Goal: Task Accomplishment & Management: Complete application form

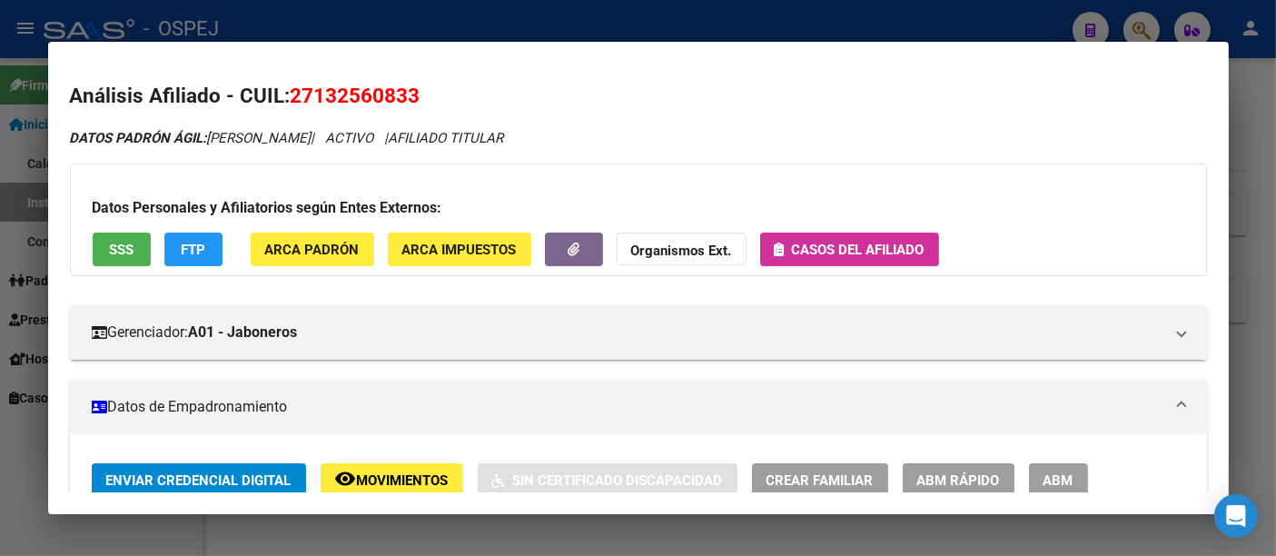
click at [626, 28] on div at bounding box center [638, 278] width 1276 height 556
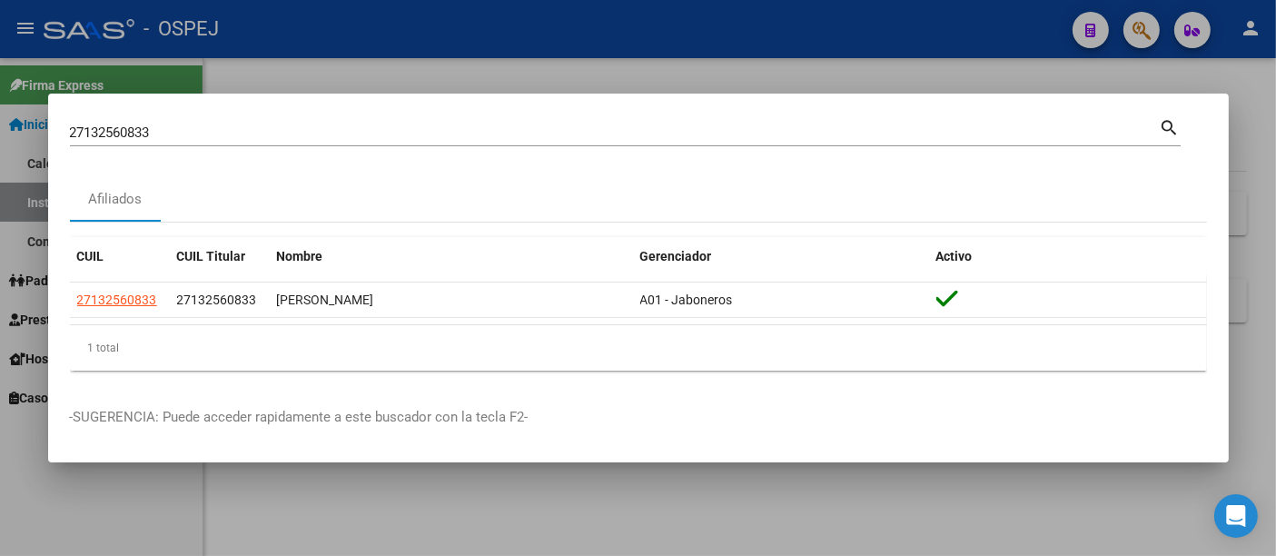
click at [479, 123] on div "27132560833 Buscar (apellido, dni, cuil, [PERSON_NAME], cuit, obra social)" at bounding box center [615, 132] width 1090 height 27
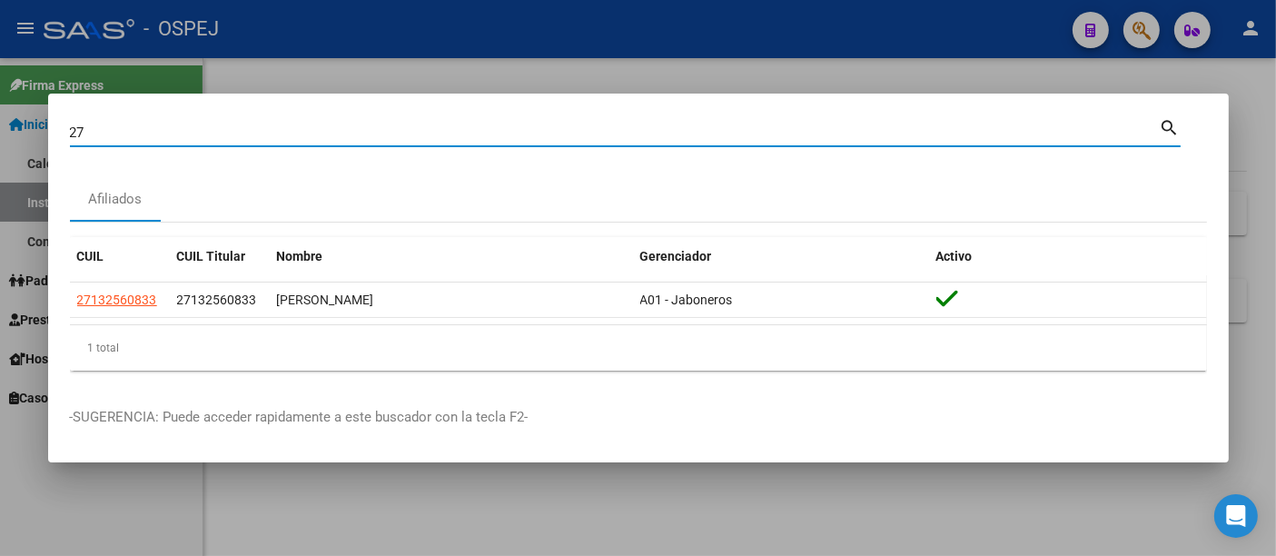
type input "2"
type input "39463955"
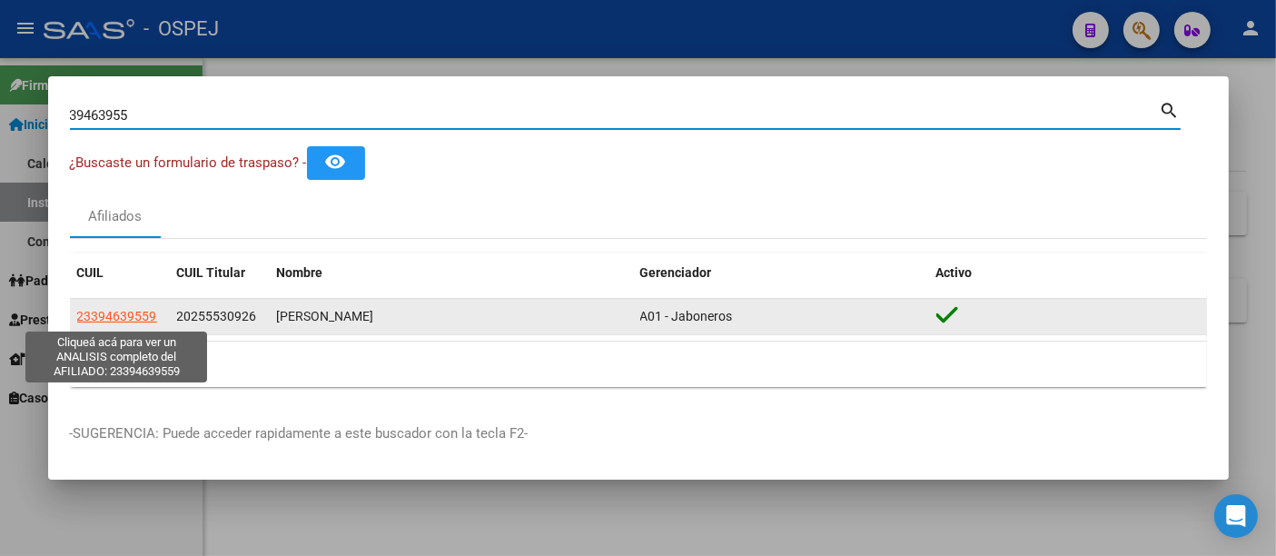
click at [127, 316] on span "23394639559" at bounding box center [117, 316] width 80 height 15
type textarea "23394639559"
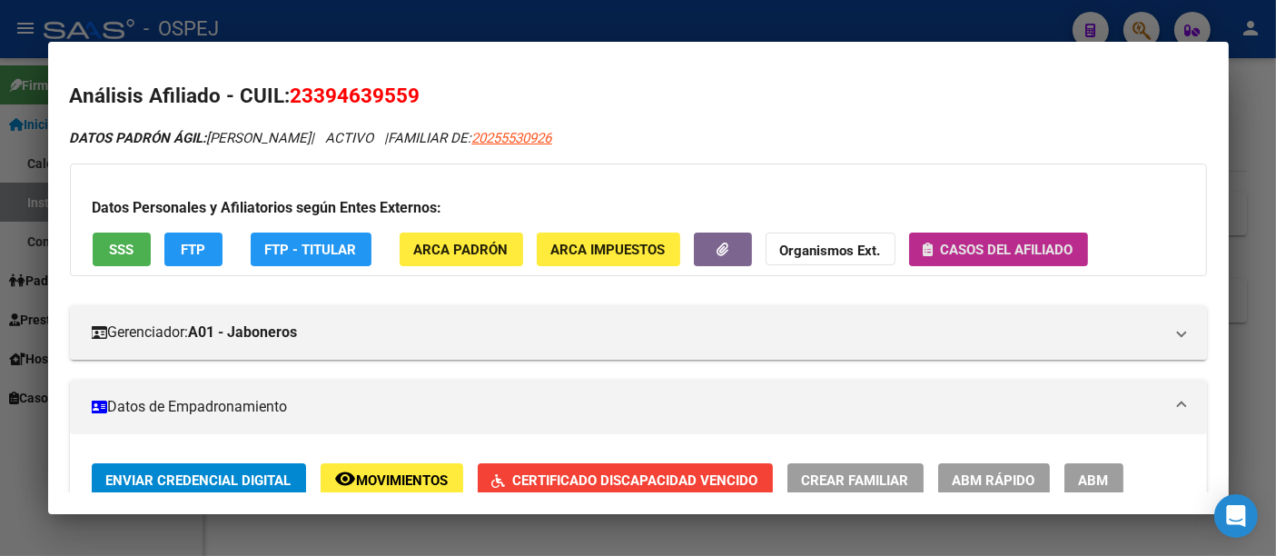
click at [1020, 253] on span "Casos del afiliado" at bounding box center [1007, 250] width 133 height 16
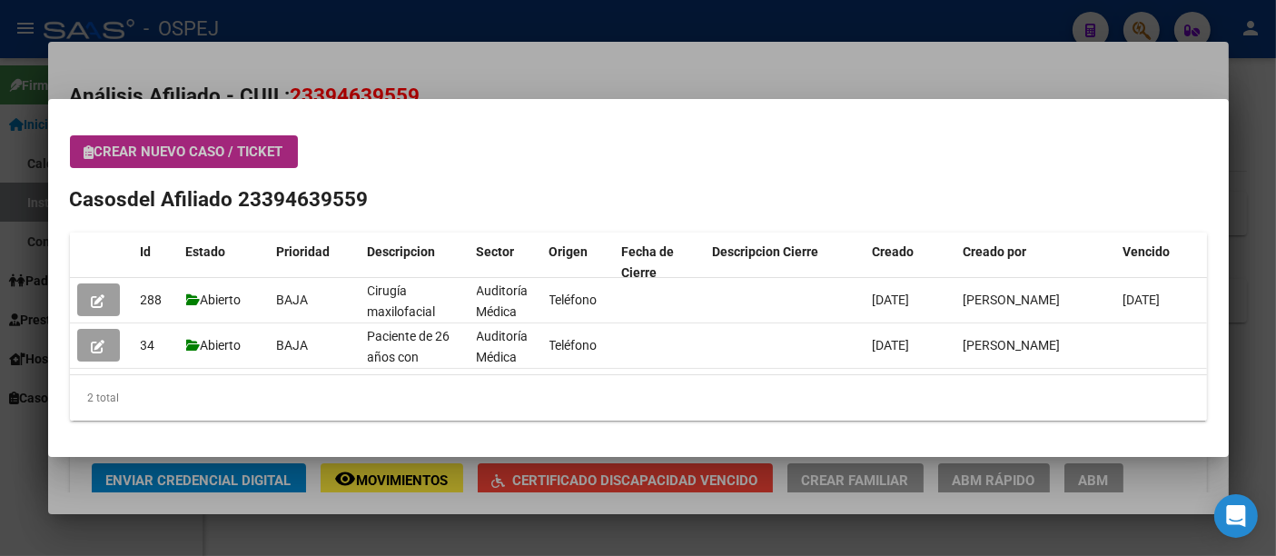
click at [153, 153] on span "Crear nuevo caso / ticket" at bounding box center [183, 151] width 199 height 16
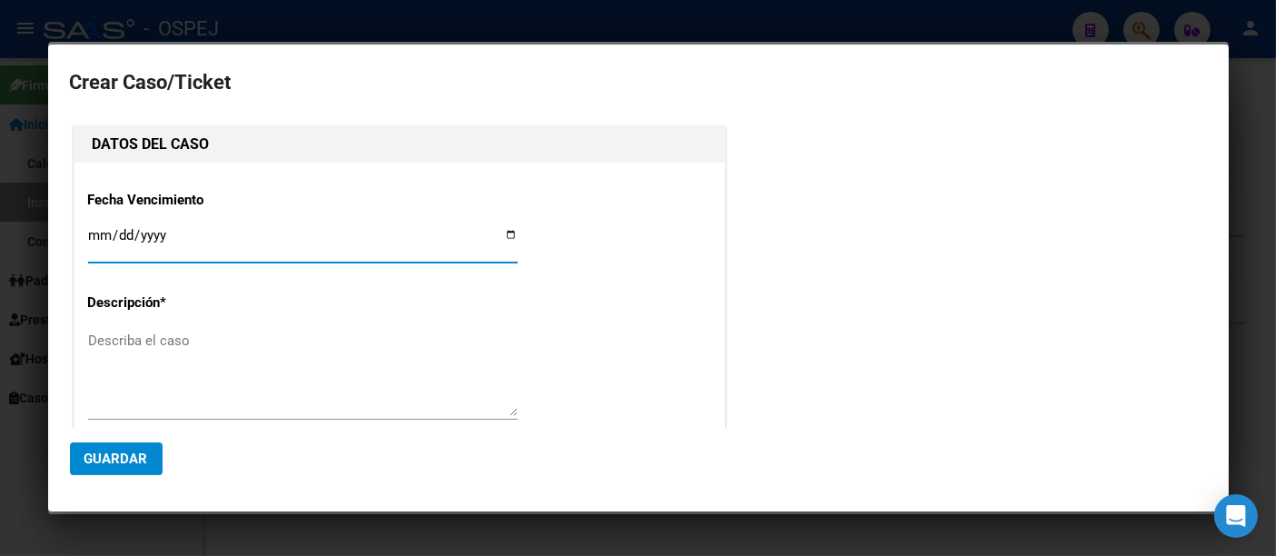
type input "[PERSON_NAME]"
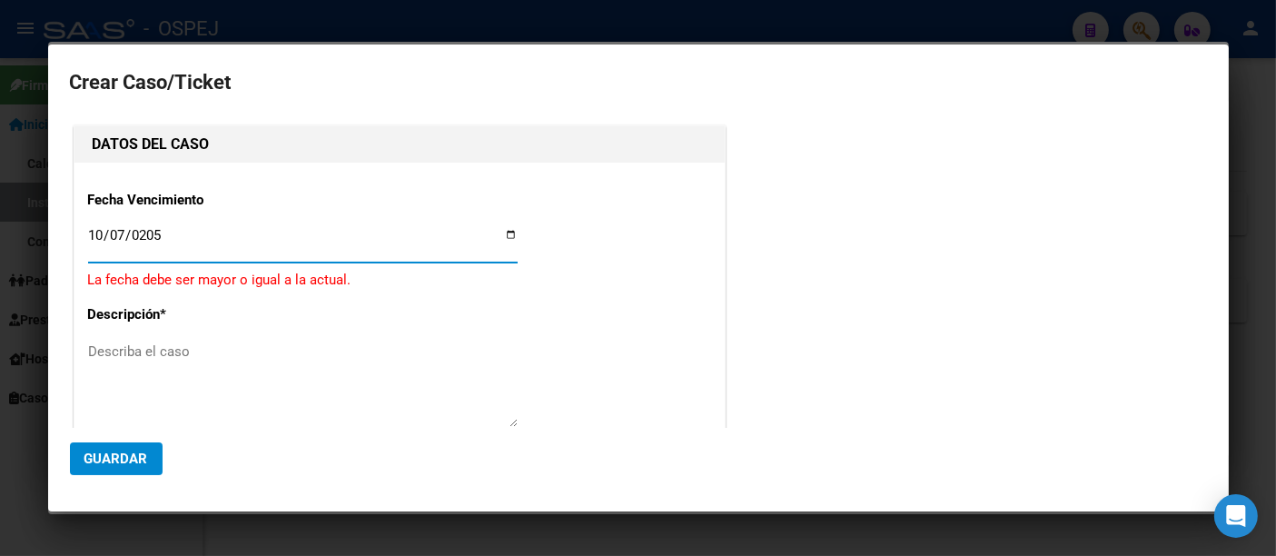
type input "[DATE]"
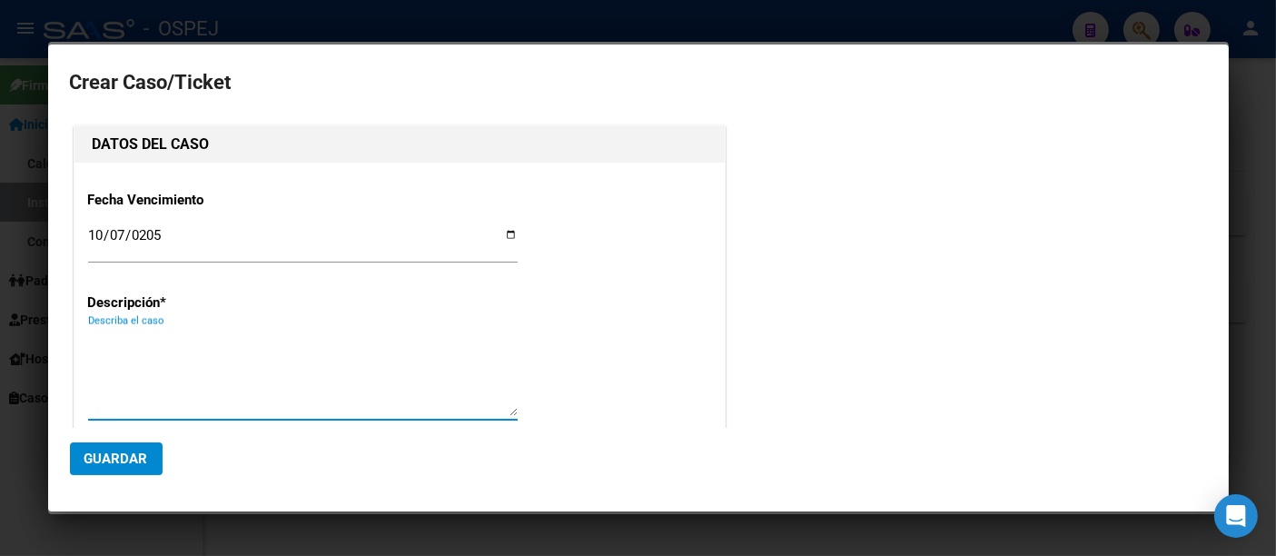
click at [134, 343] on textarea "Describa el caso" at bounding box center [302, 372] width 429 height 85
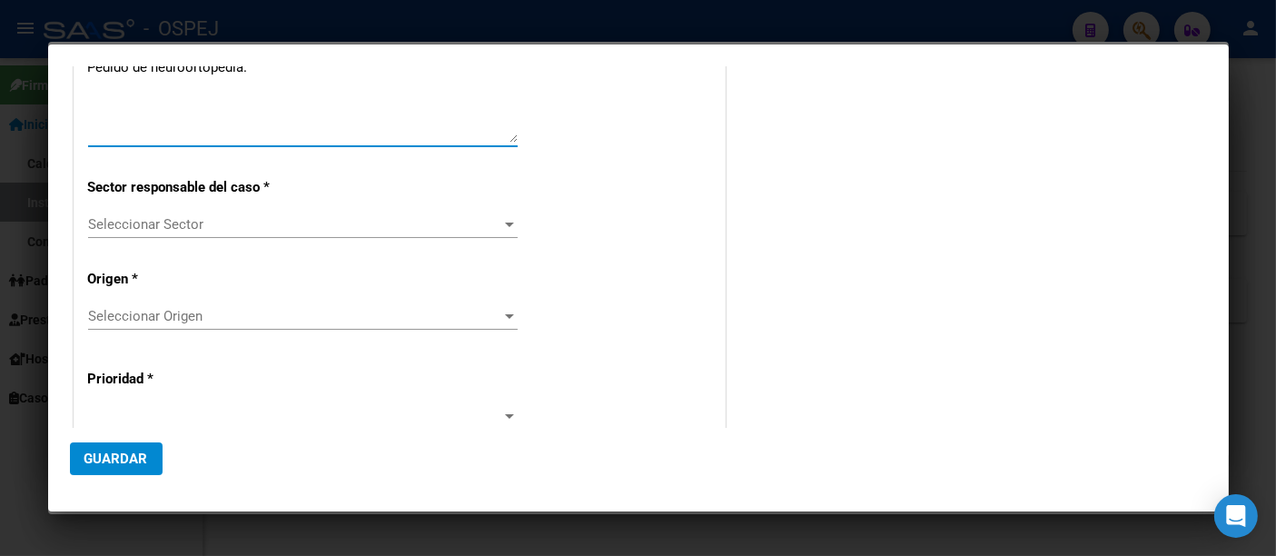
scroll to position [302, 0]
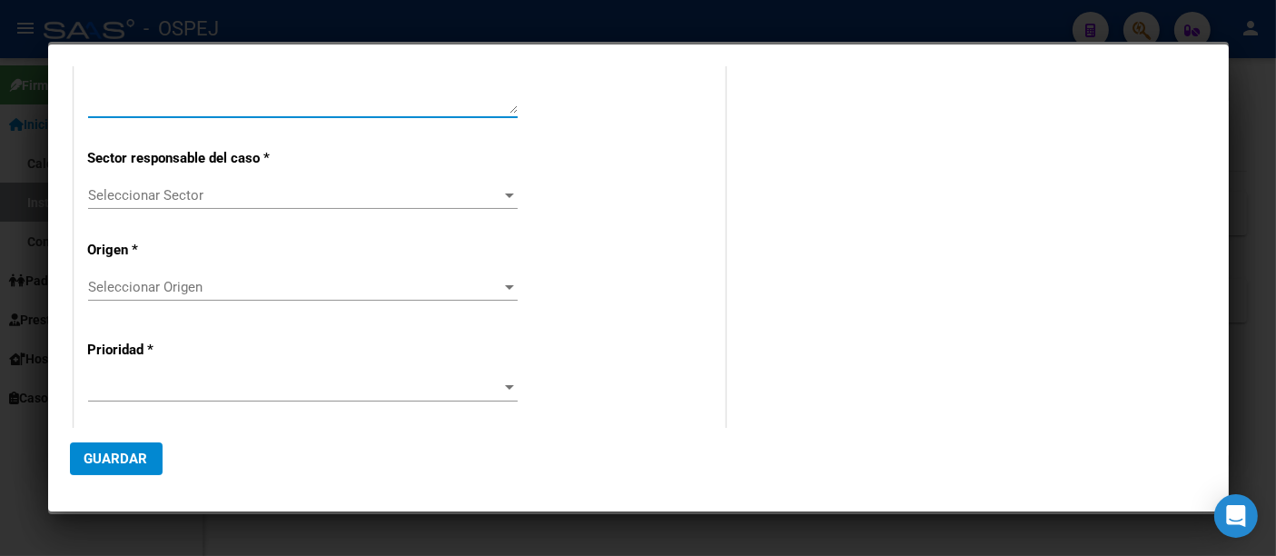
type textarea "Pedido de neuroortopedia."
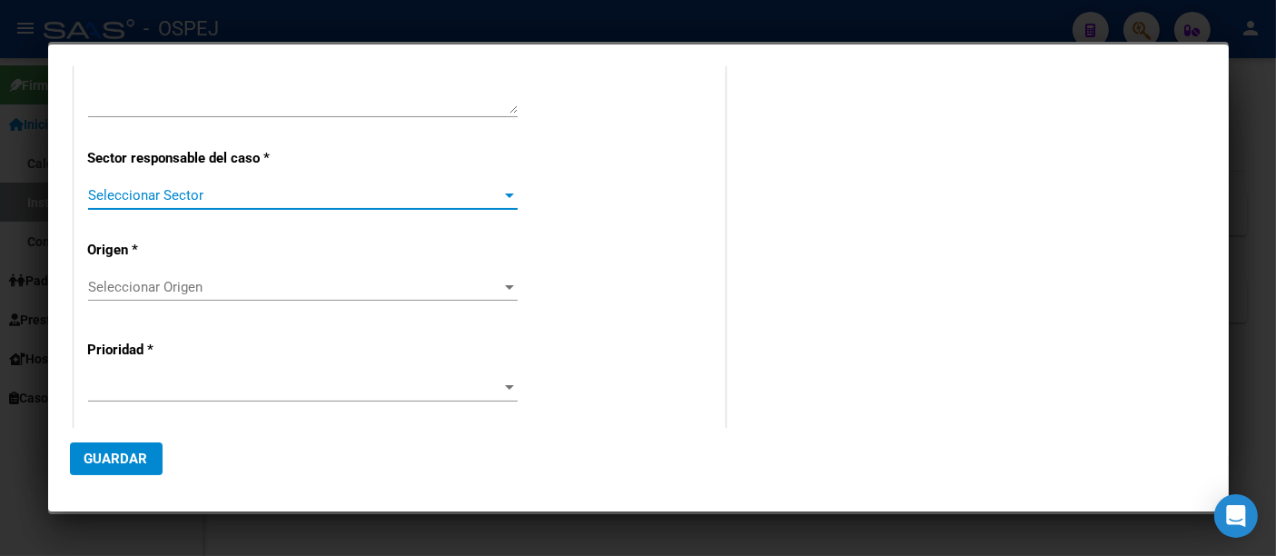
click at [181, 190] on span "Seleccionar Sector" at bounding box center [294, 195] width 413 height 16
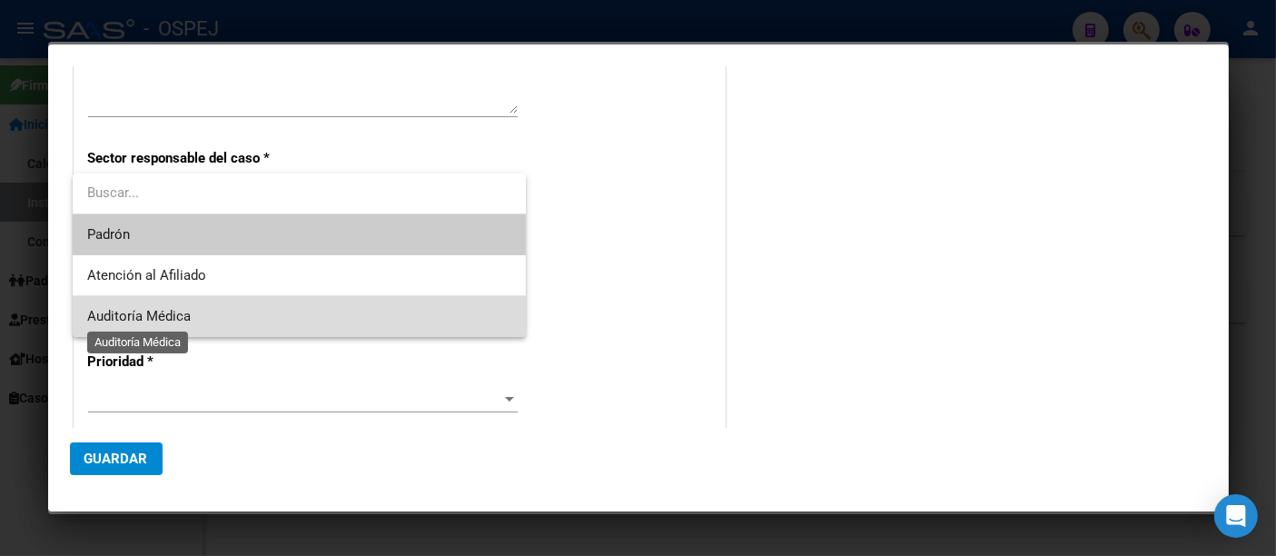
click at [175, 313] on span "Auditoría Médica" at bounding box center [139, 316] width 104 height 16
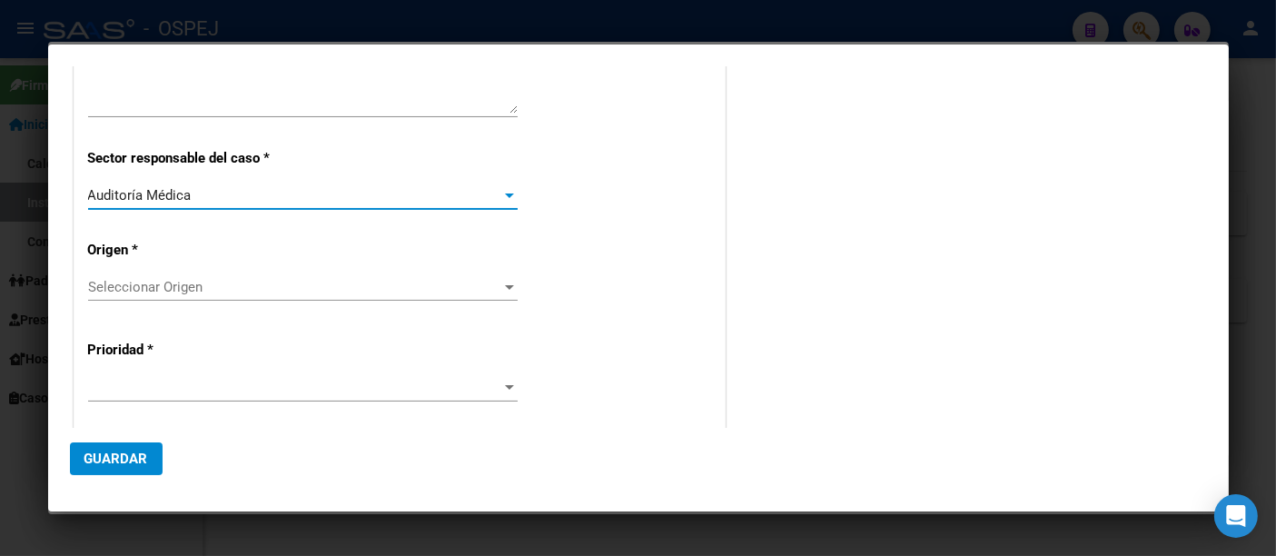
click at [169, 279] on span "Seleccionar Origen" at bounding box center [294, 287] width 413 height 16
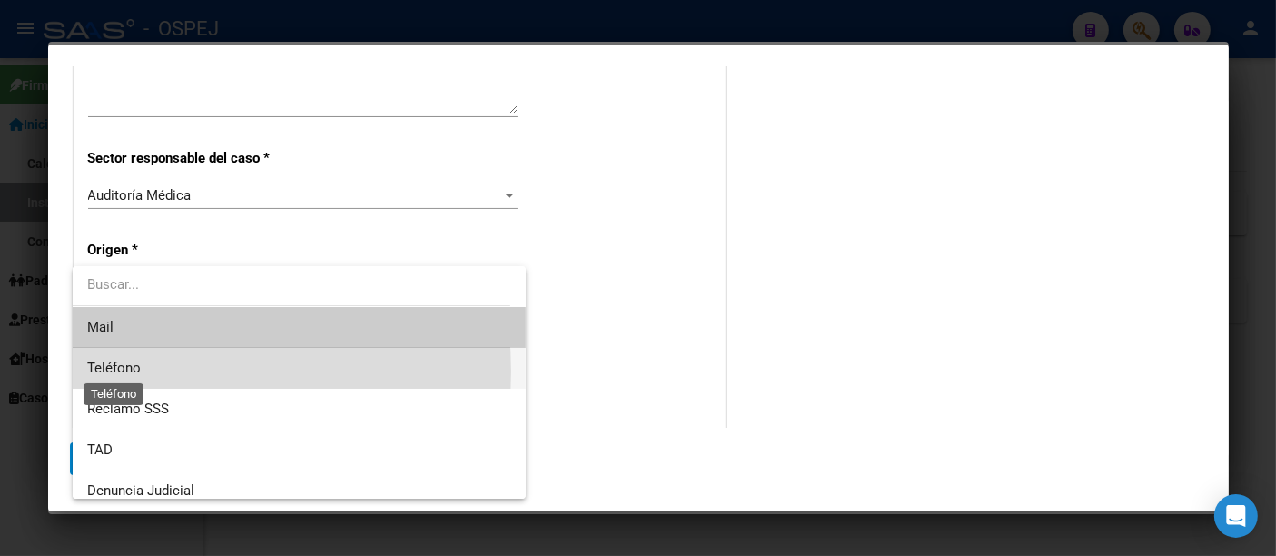
click at [112, 371] on span "Teléfono" at bounding box center [114, 368] width 54 height 16
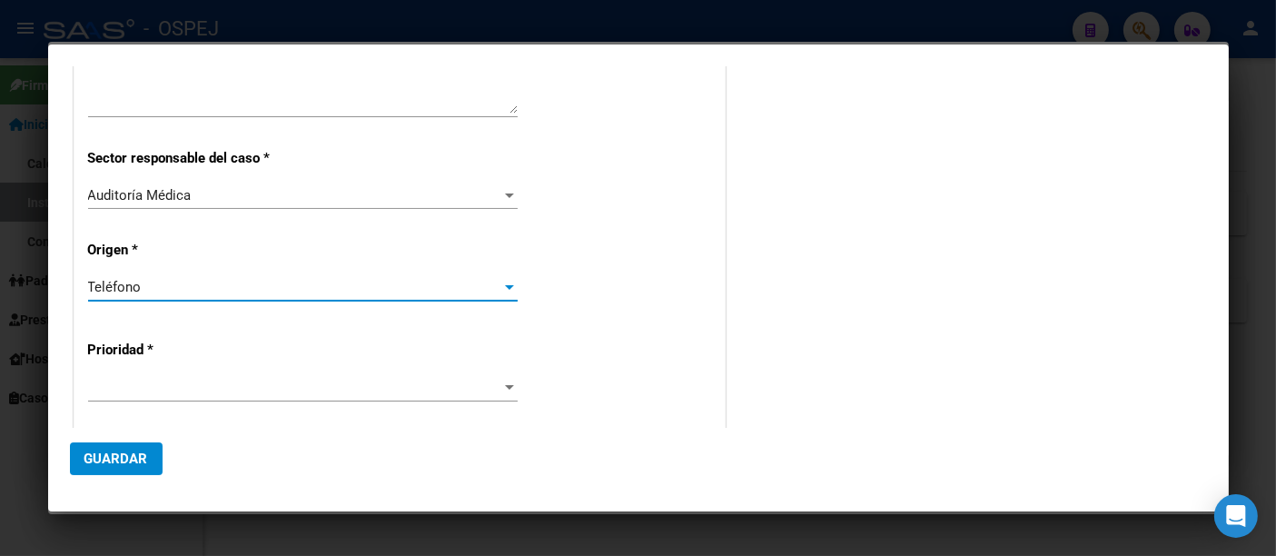
click at [106, 380] on span at bounding box center [294, 388] width 413 height 16
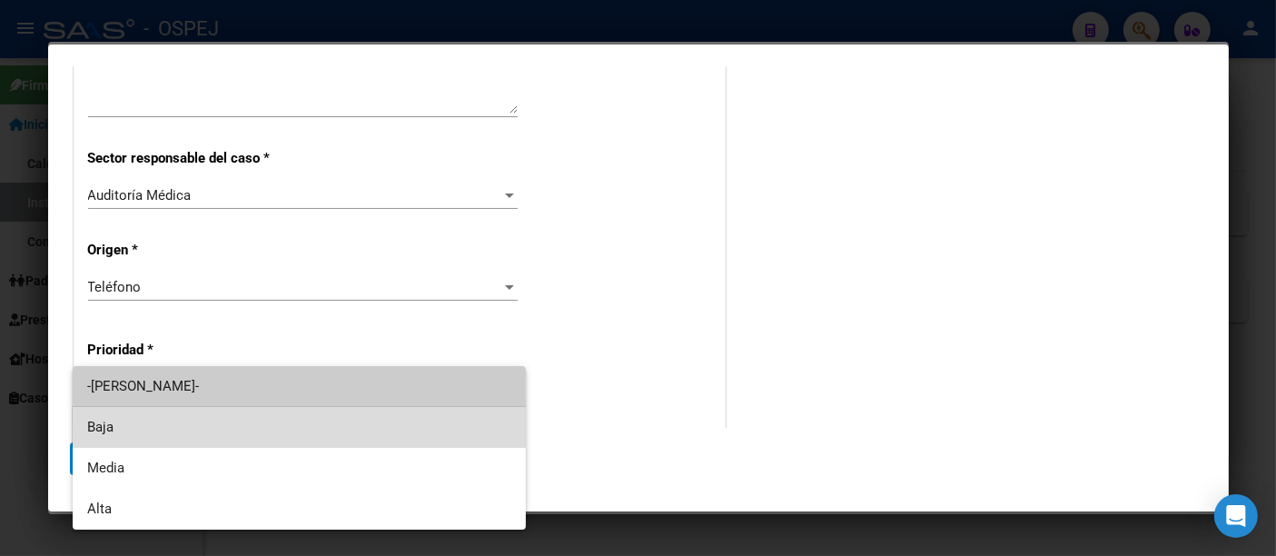
click at [114, 427] on span "Baja" at bounding box center [299, 427] width 424 height 41
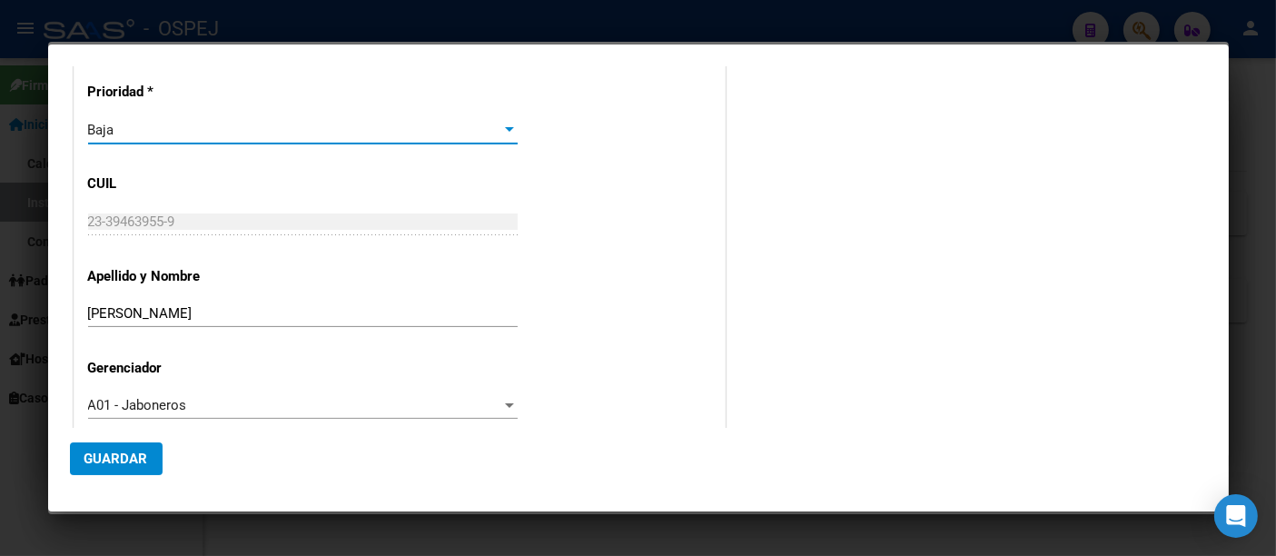
scroll to position [585, 0]
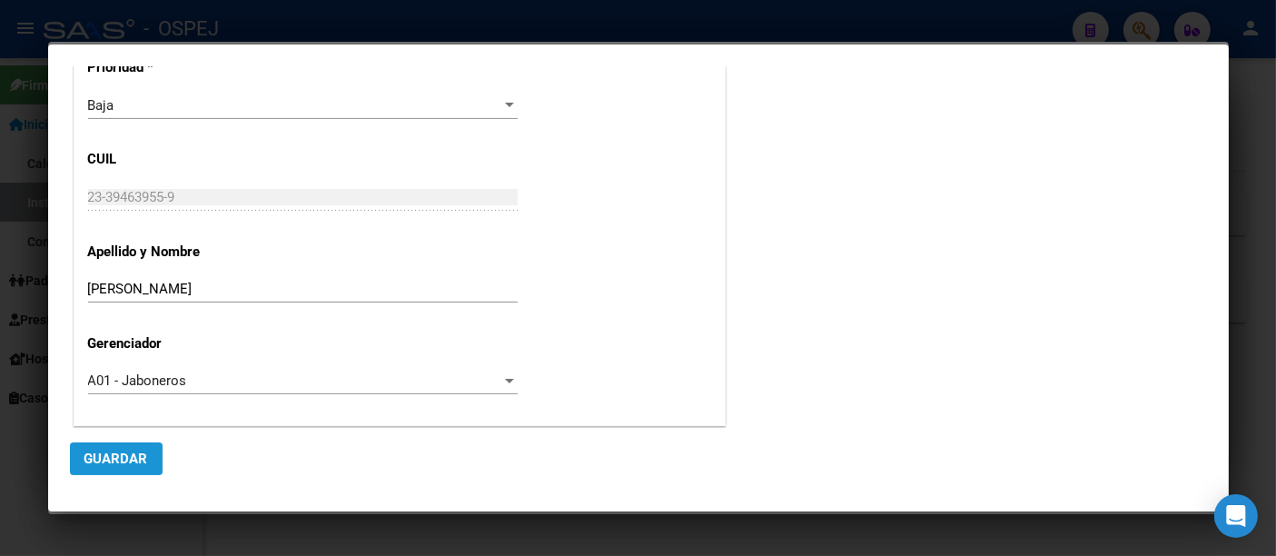
click at [97, 464] on span "Guardar" at bounding box center [116, 458] width 64 height 16
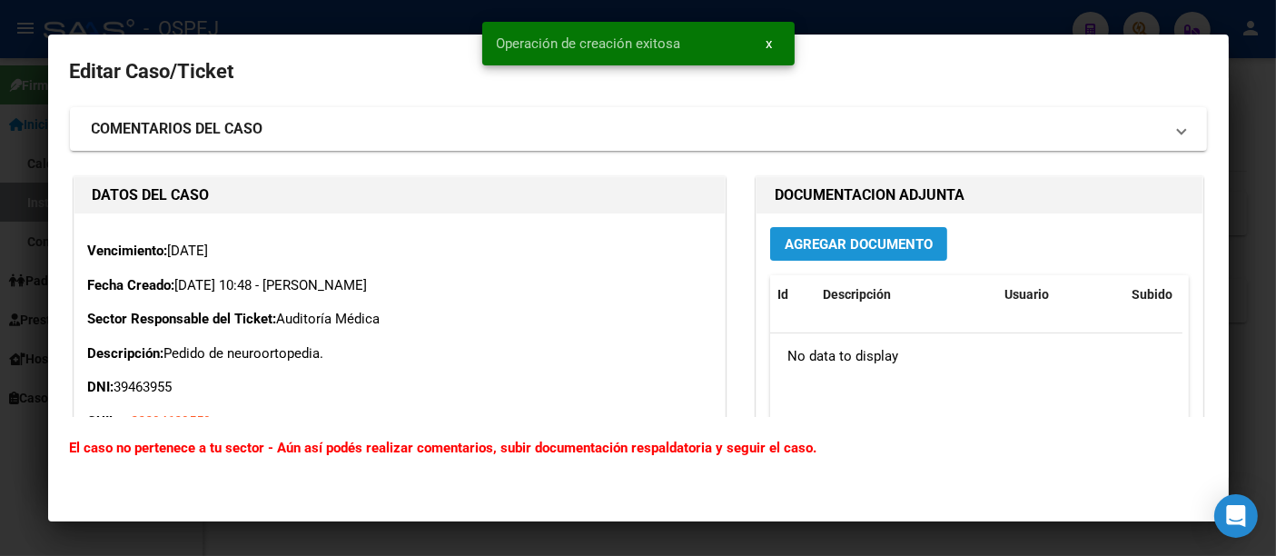
click at [876, 242] on span "Agregar Documento" at bounding box center [858, 244] width 148 height 16
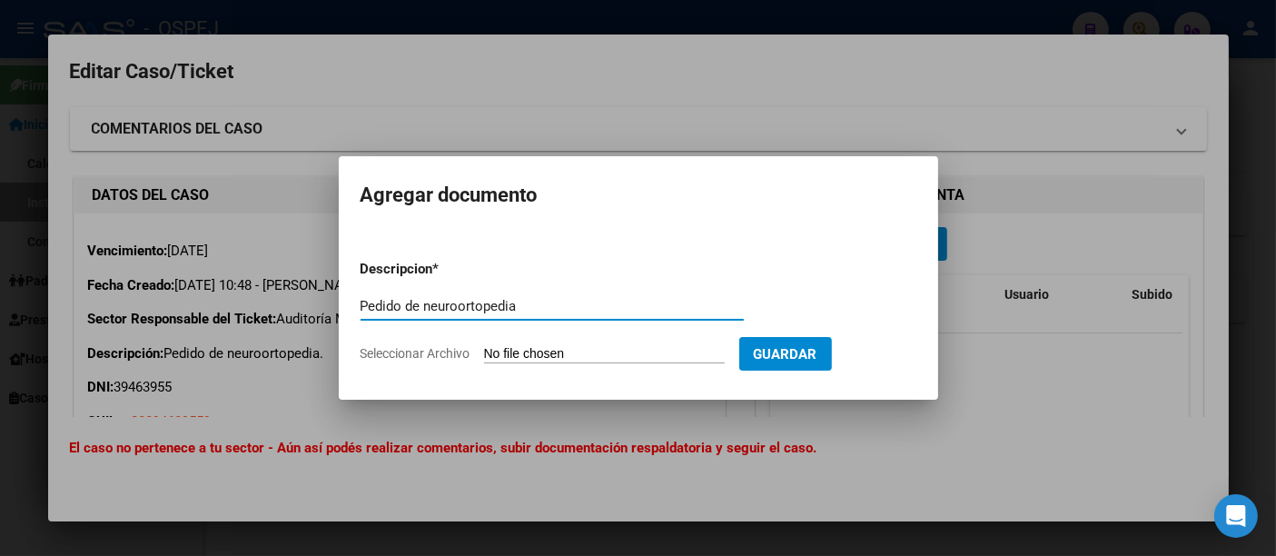
type input "Pedido de neuroortopedia"
click at [626, 355] on input "Seleccionar Archivo" at bounding box center [604, 354] width 241 height 17
type input "C:\fakepath\Neeuroortopedia.jpeg"
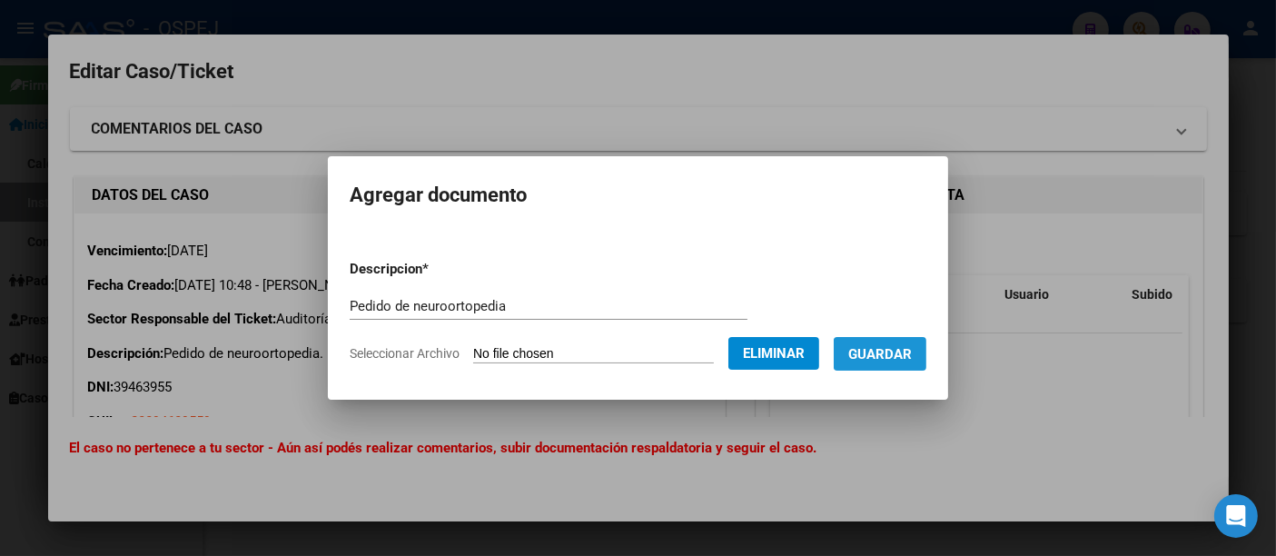
click at [899, 346] on span "Guardar" at bounding box center [880, 354] width 64 height 16
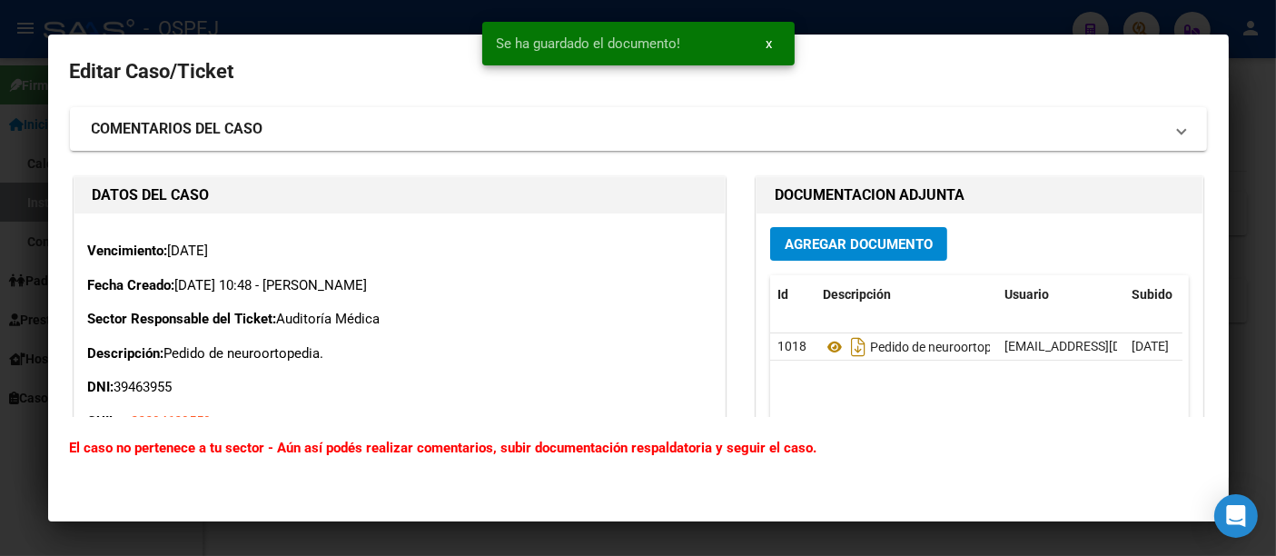
click at [855, 15] on div at bounding box center [638, 278] width 1276 height 556
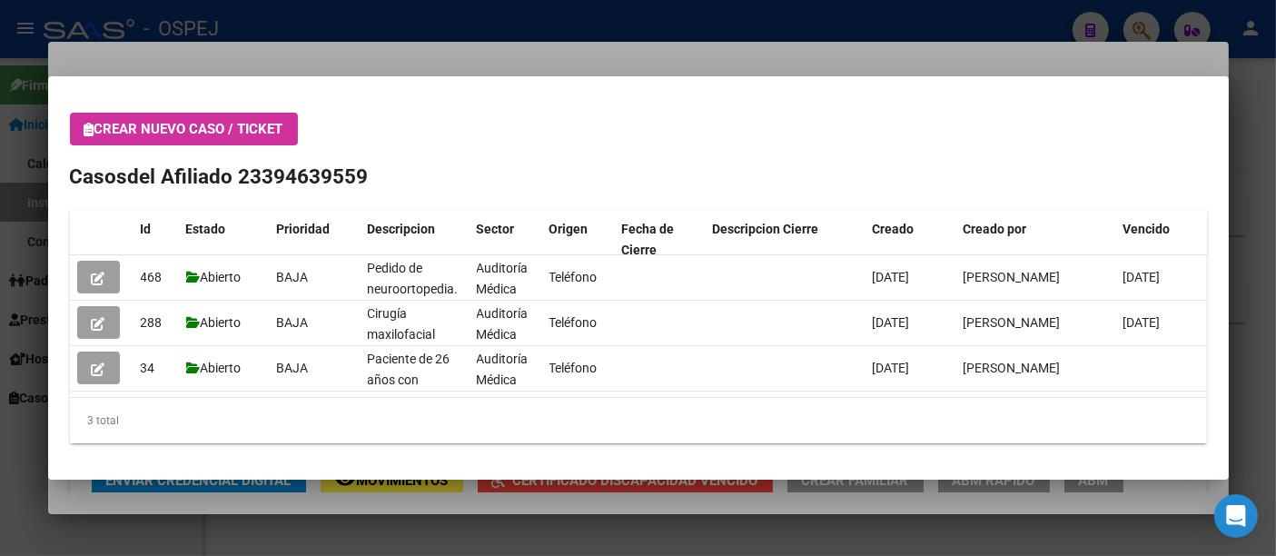
click at [419, 72] on div at bounding box center [638, 278] width 1276 height 556
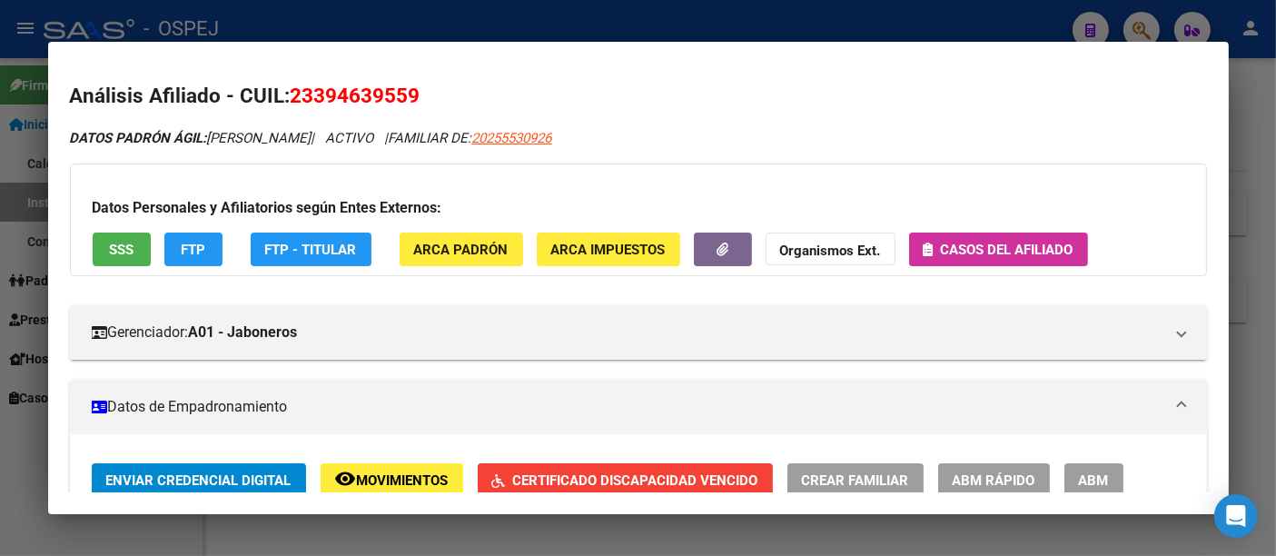
click at [567, 24] on div at bounding box center [638, 278] width 1276 height 556
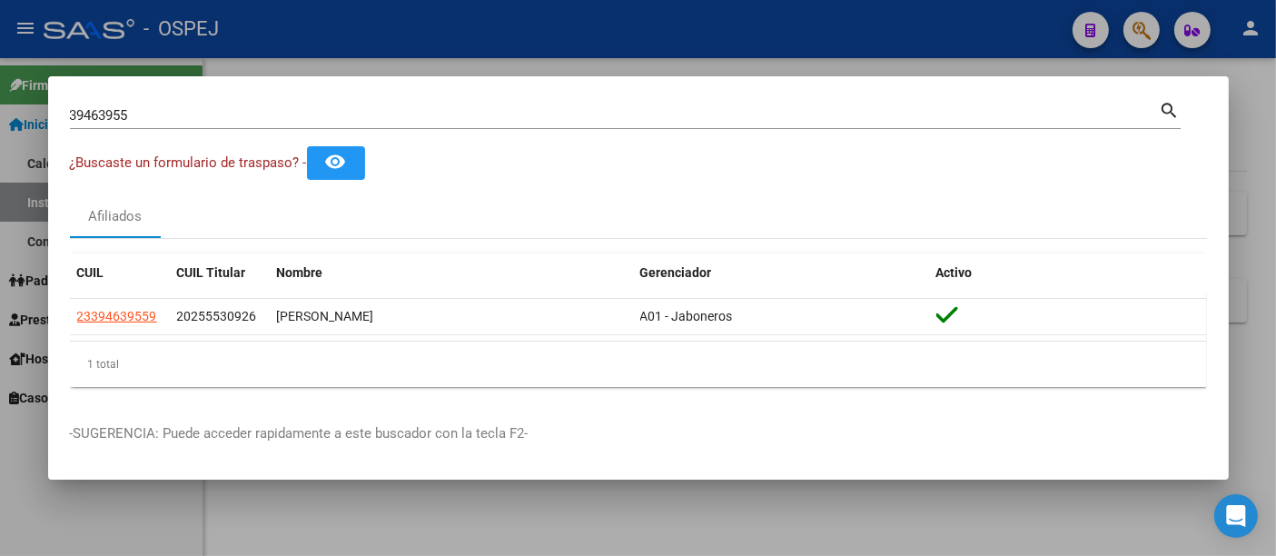
click at [237, 126] on div "39463955 Buscar (apellido, dni, [PERSON_NAME], [PERSON_NAME], cuit, obra social)" at bounding box center [615, 115] width 1090 height 27
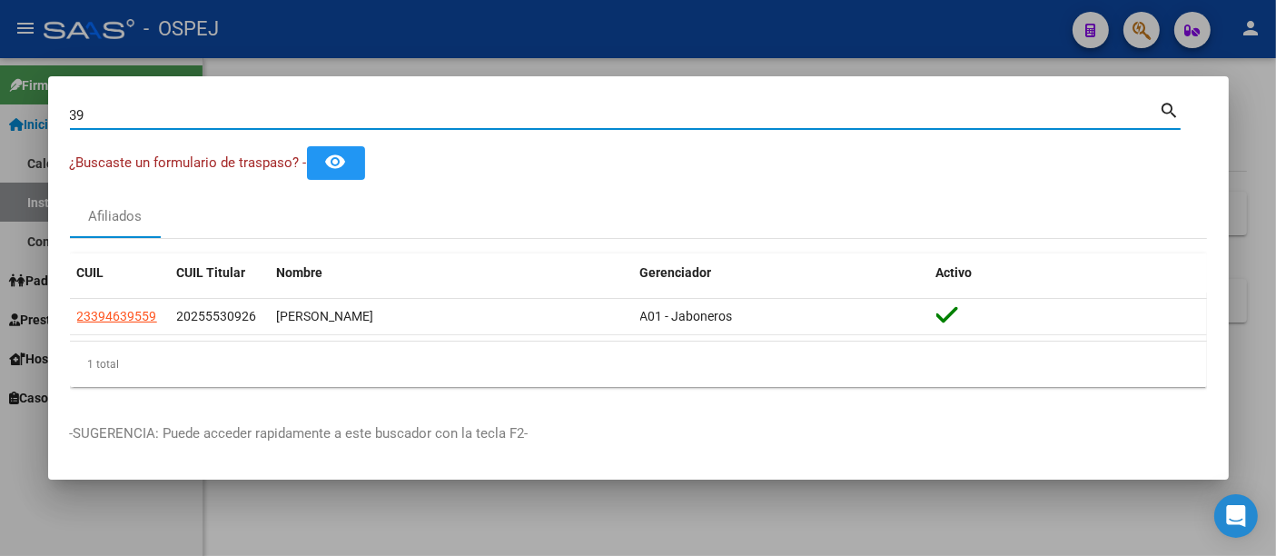
type input "3"
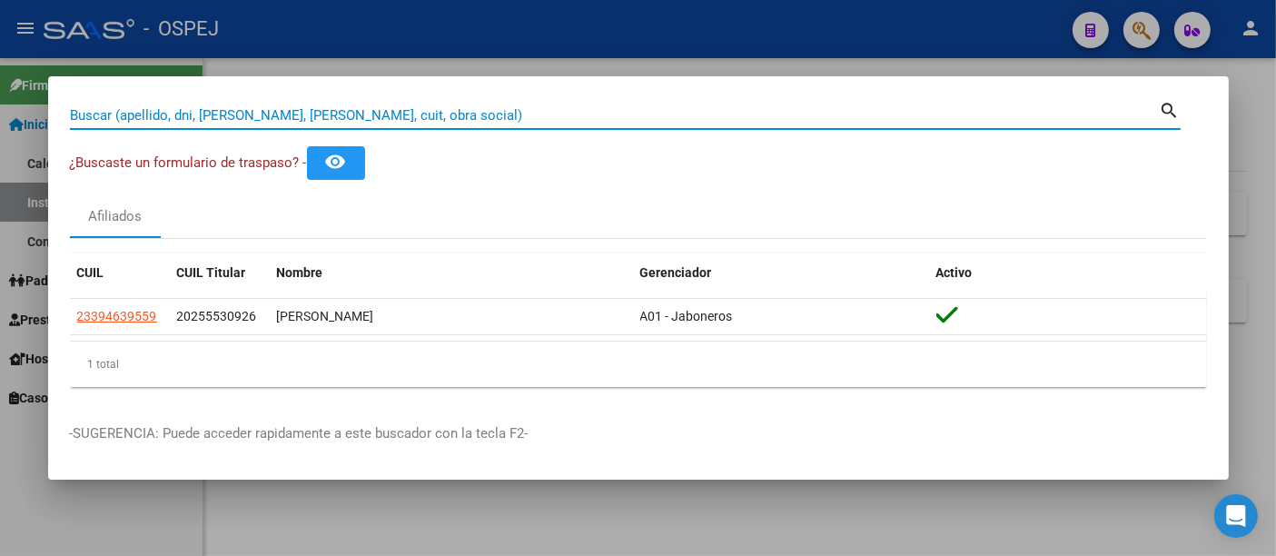
paste input "27276672792"
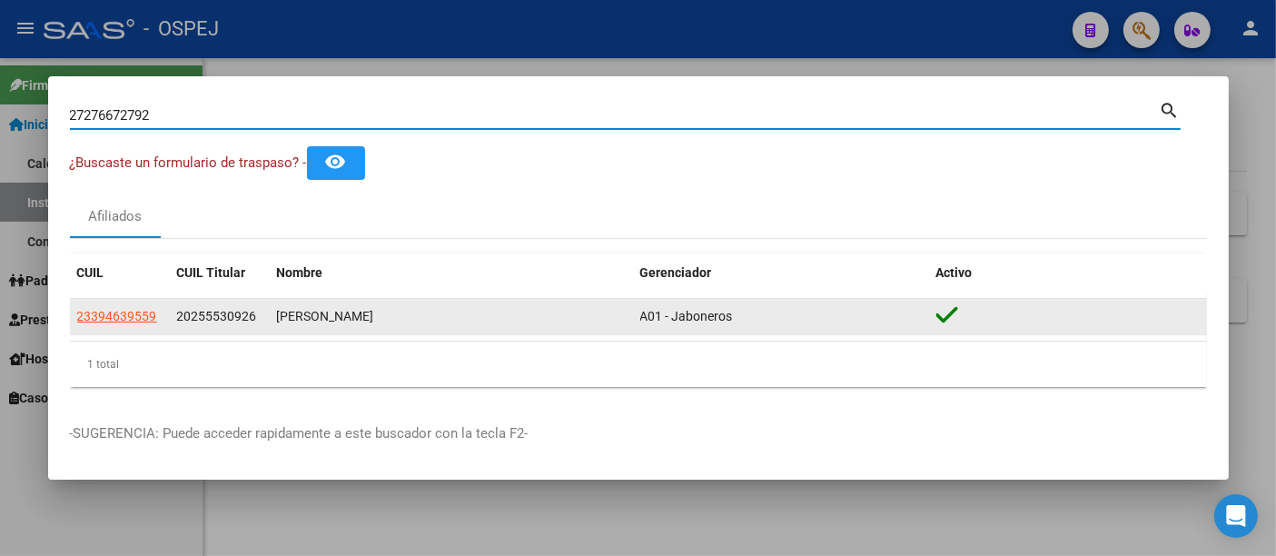
type input "27276672792"
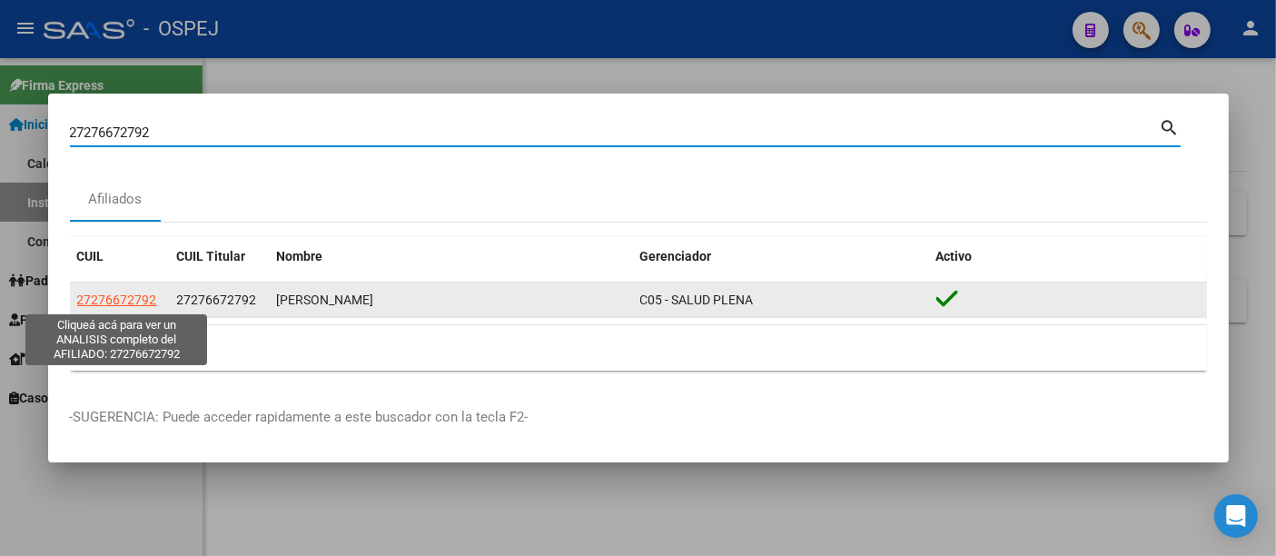
click at [139, 301] on span "27276672792" at bounding box center [117, 299] width 80 height 15
type textarea "27276672792"
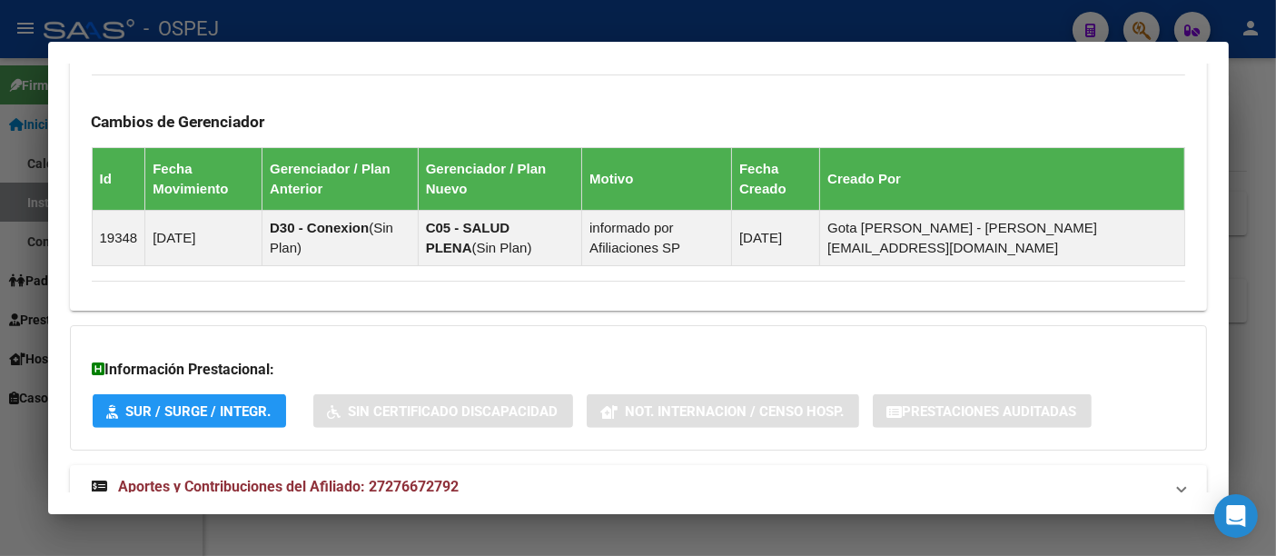
scroll to position [1120, 0]
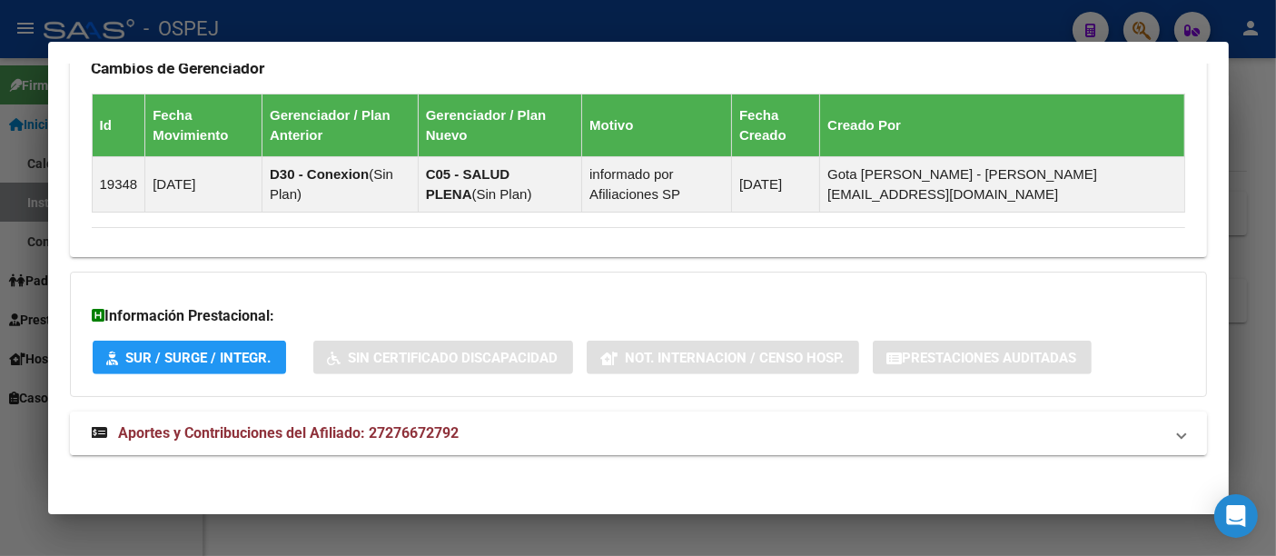
click at [406, 427] on span "Aportes y Contribuciones del Afiliado: 27276672792" at bounding box center [289, 432] width 340 height 17
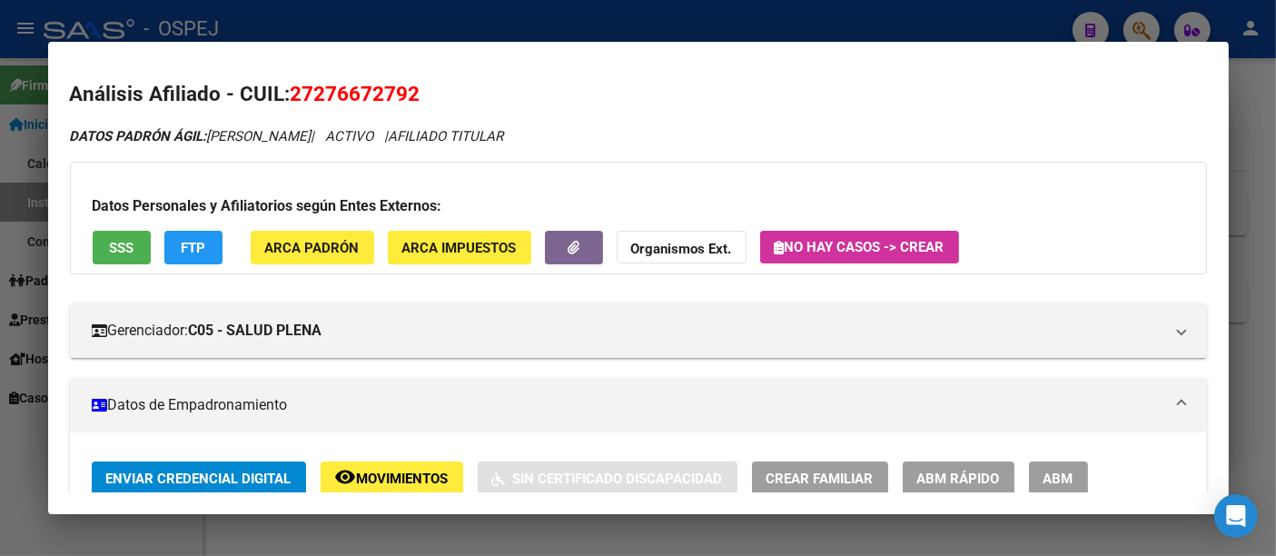
scroll to position [0, 0]
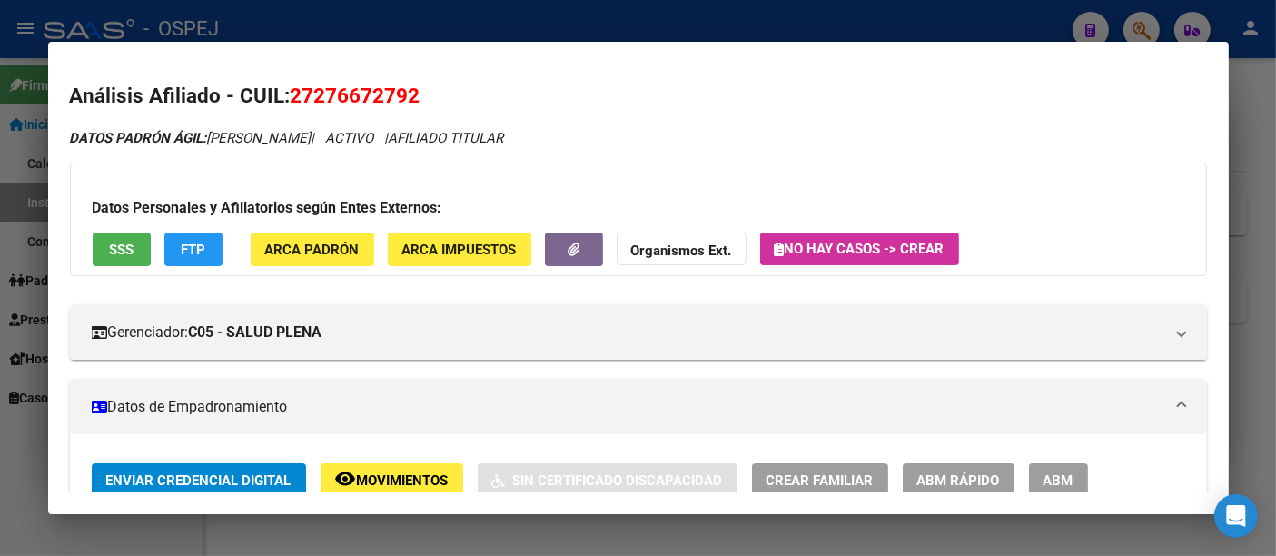
click at [697, 13] on div at bounding box center [638, 278] width 1276 height 556
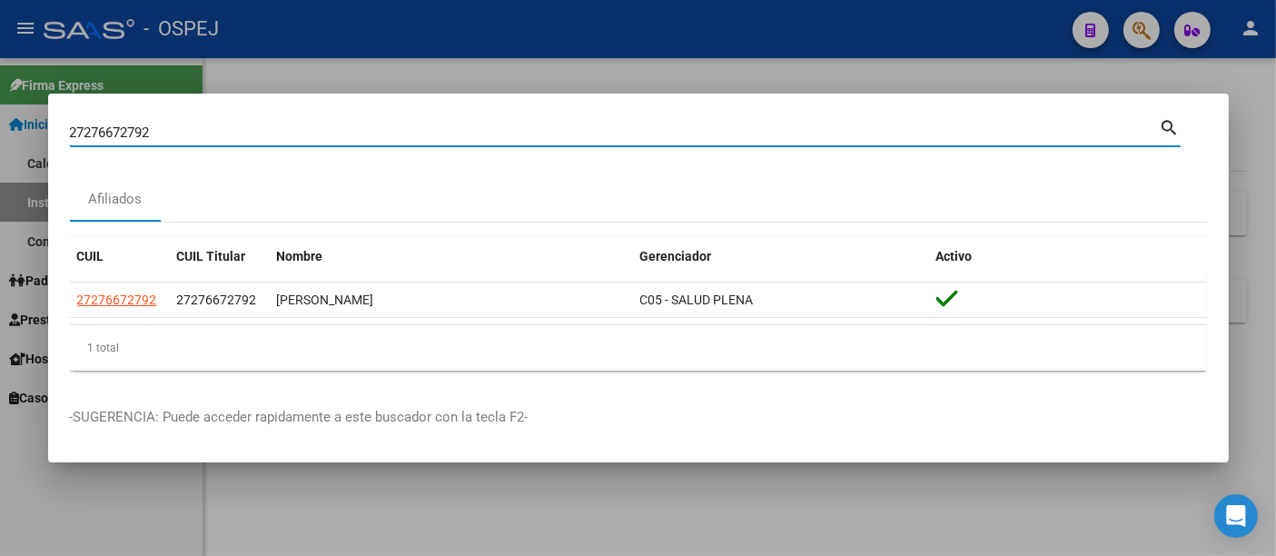
click at [298, 136] on input "27276672792" at bounding box center [615, 132] width 1090 height 16
type input "2"
type input "39463955"
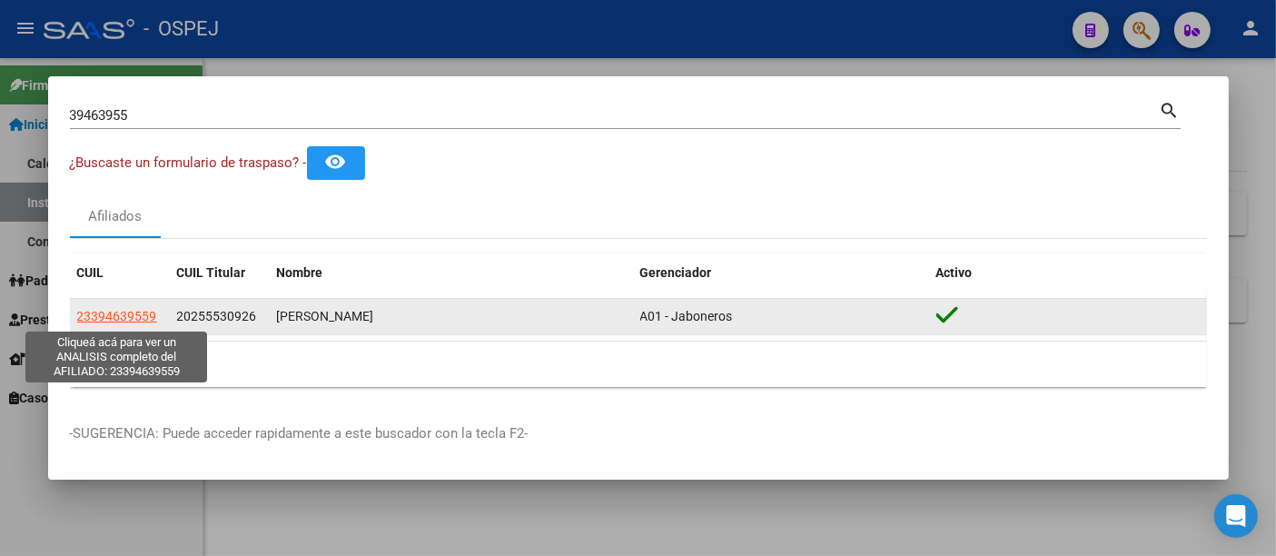
click at [143, 318] on span "23394639559" at bounding box center [117, 316] width 80 height 15
type textarea "23394639559"
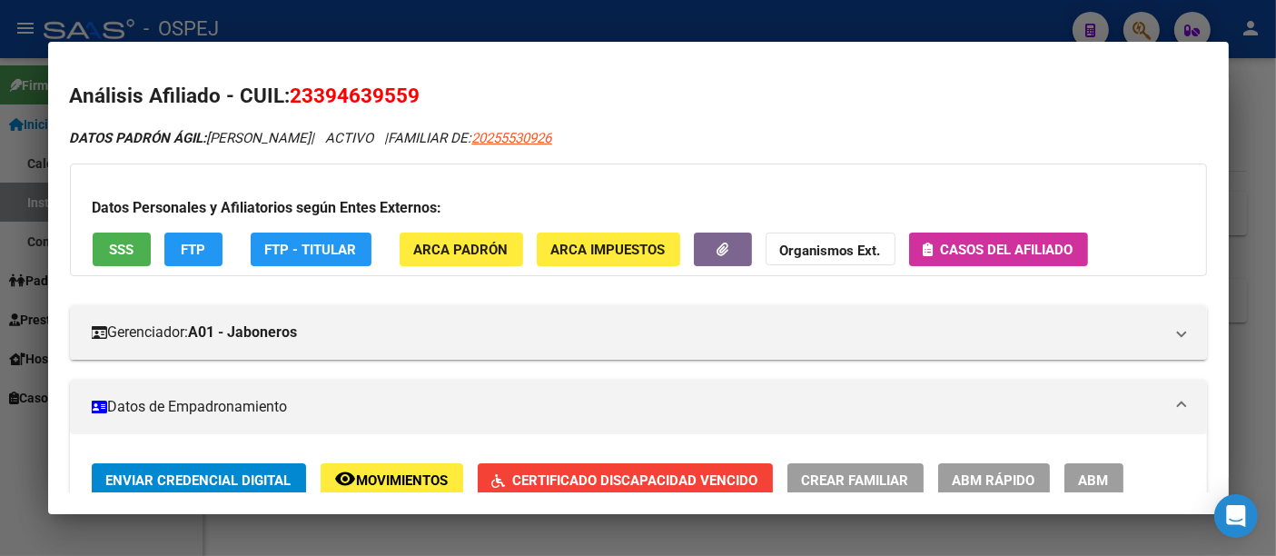
click at [1003, 242] on span "Casos del afiliado" at bounding box center [1007, 250] width 133 height 16
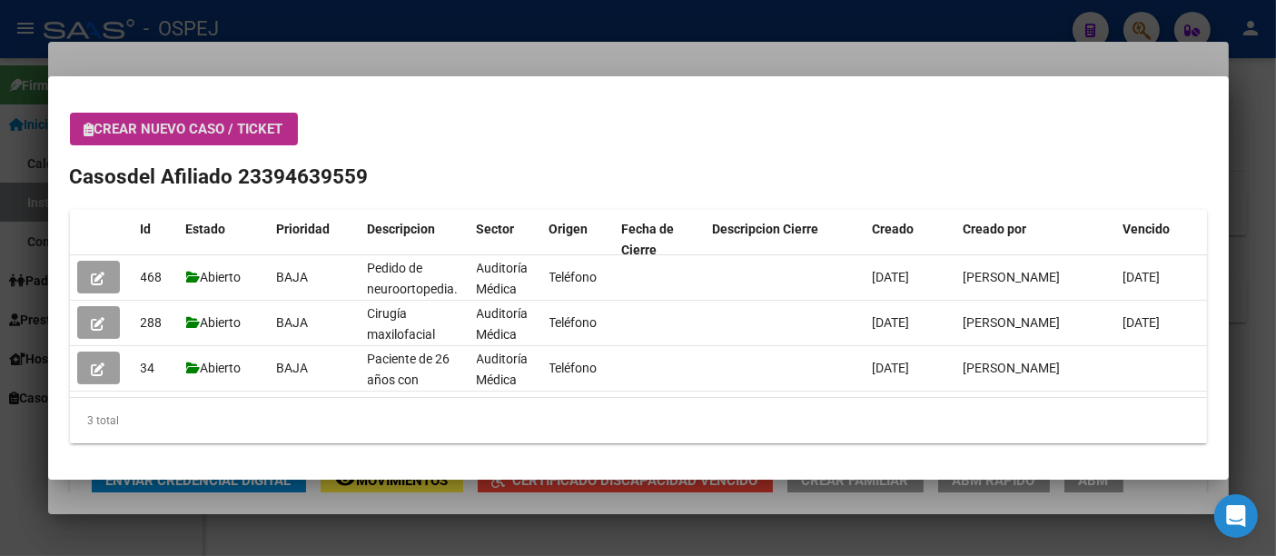
click at [456, 17] on div at bounding box center [638, 278] width 1276 height 556
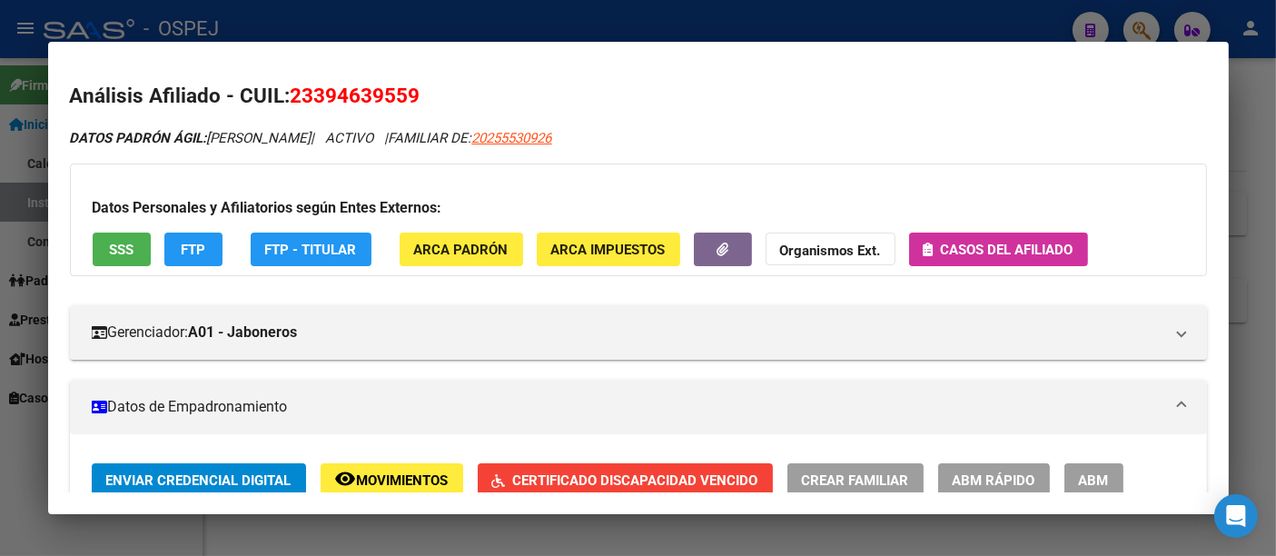
click at [405, 14] on div at bounding box center [638, 278] width 1276 height 556
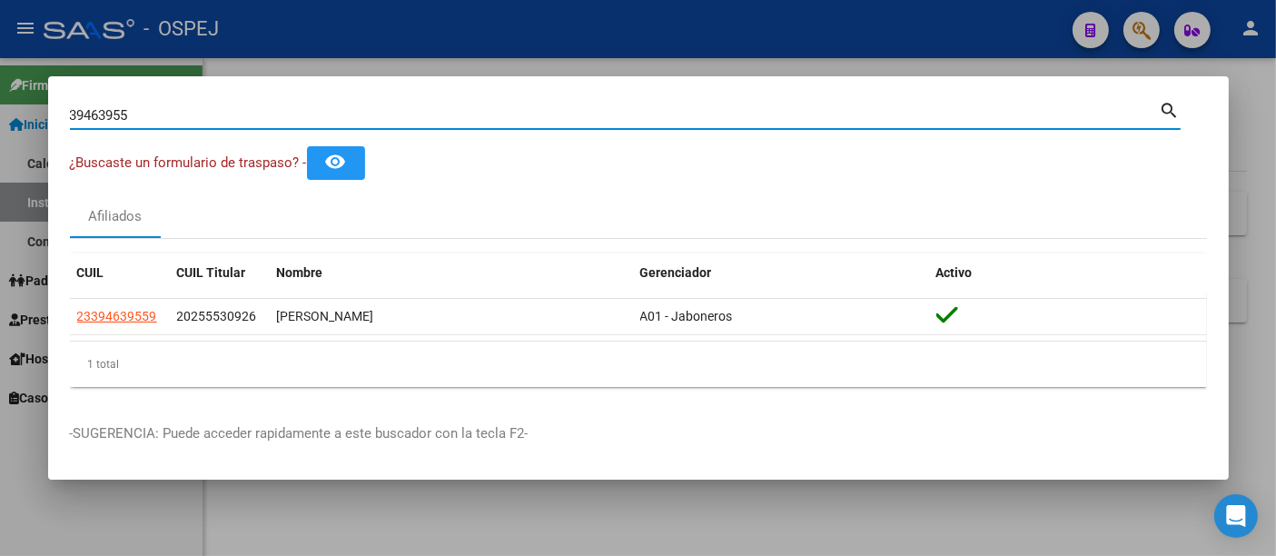
click at [309, 120] on input "39463955" at bounding box center [615, 115] width 1090 height 16
type input "3"
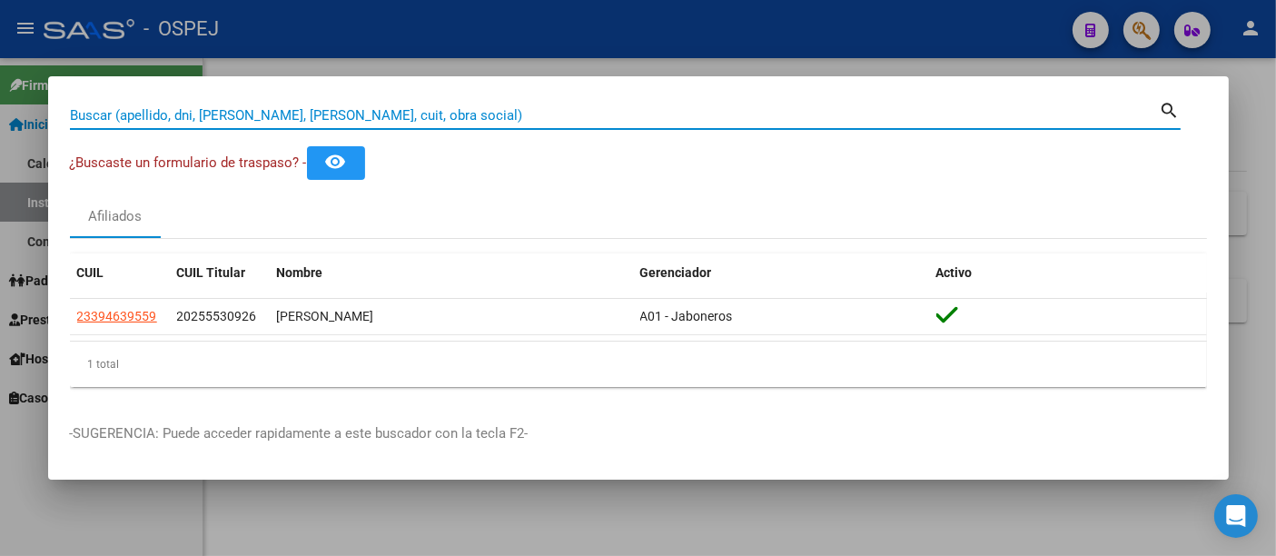
paste input "20311756266"
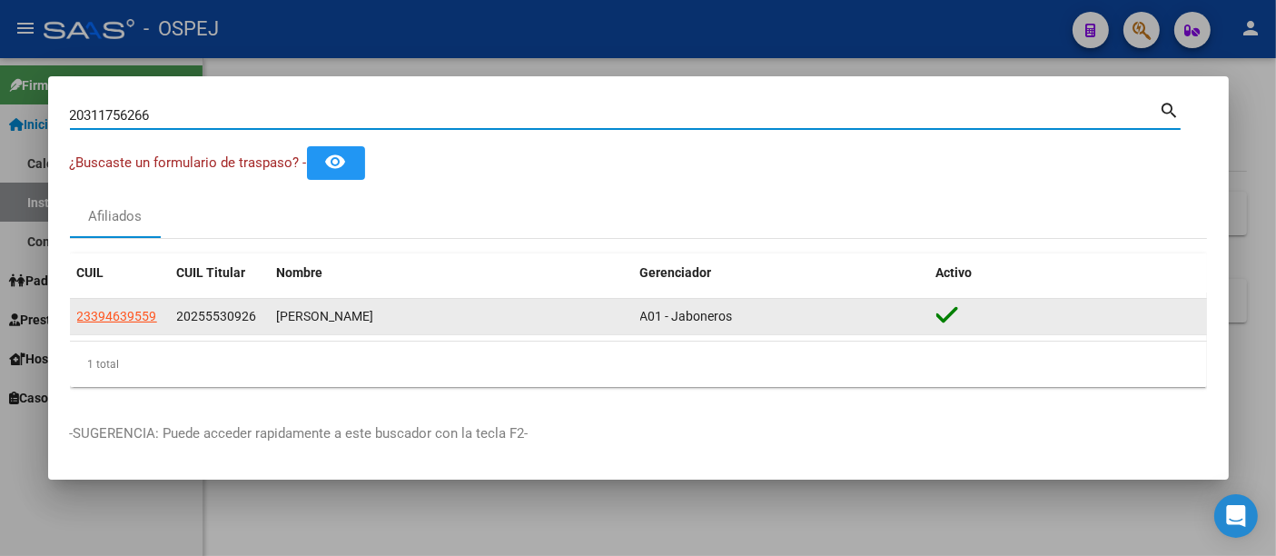
type input "20311756266"
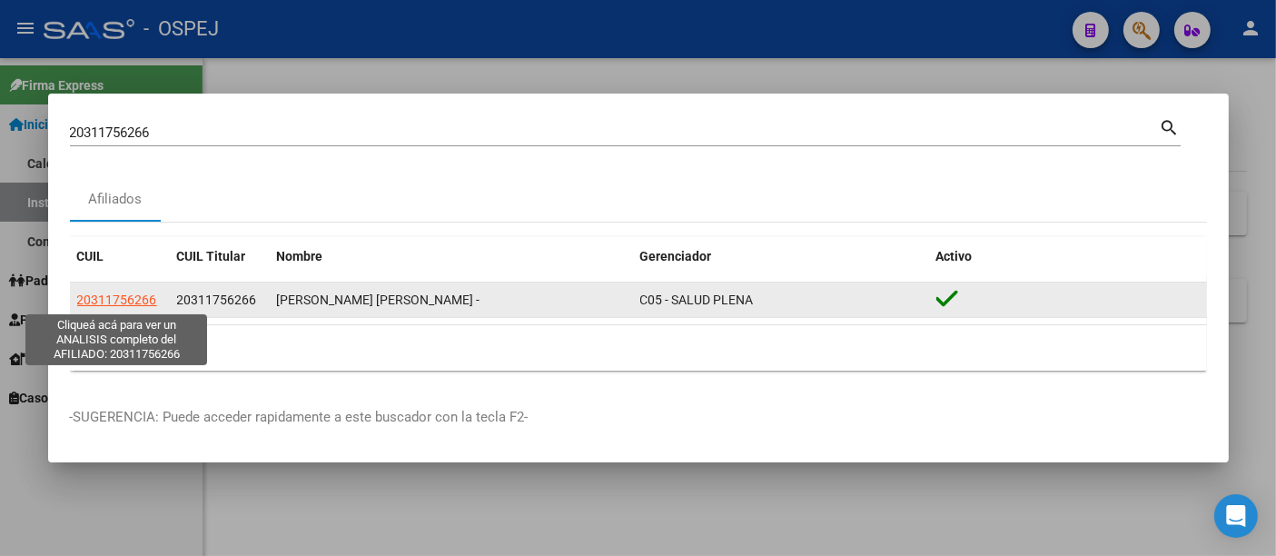
click at [122, 297] on span "20311756266" at bounding box center [117, 299] width 80 height 15
type textarea "20311756266"
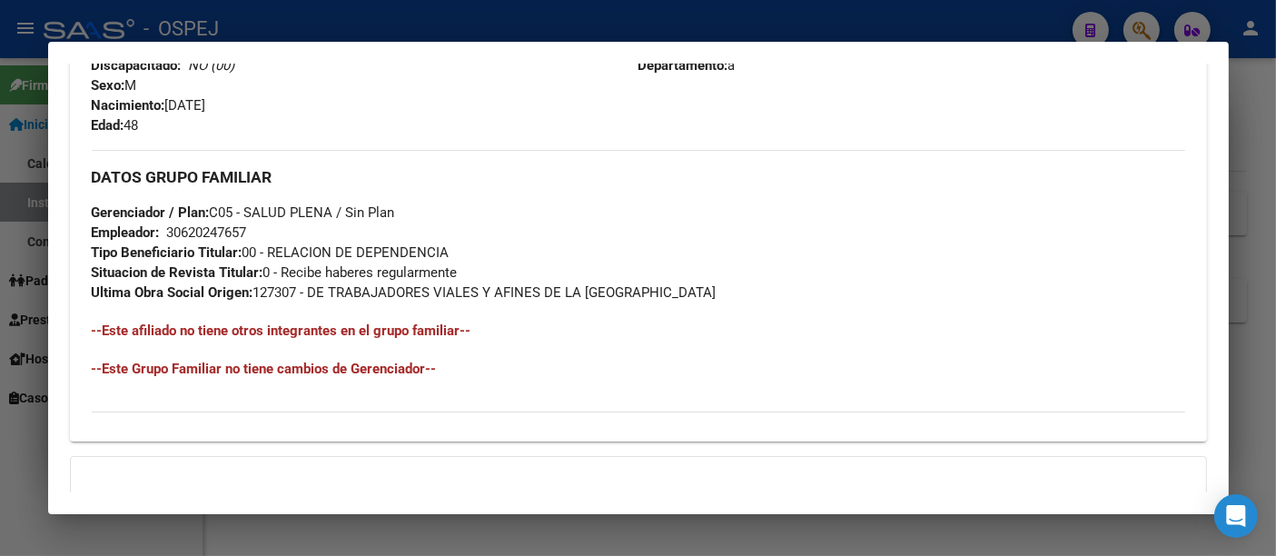
scroll to position [967, 0]
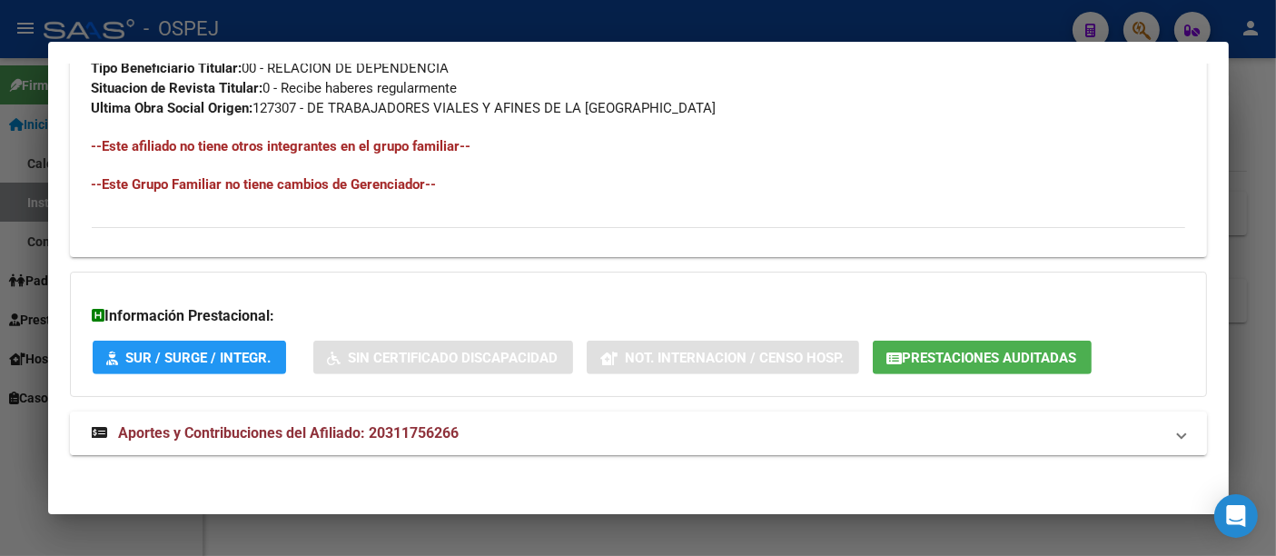
click at [418, 424] on span "Aportes y Contribuciones del Afiliado: 20311756266" at bounding box center [289, 432] width 340 height 17
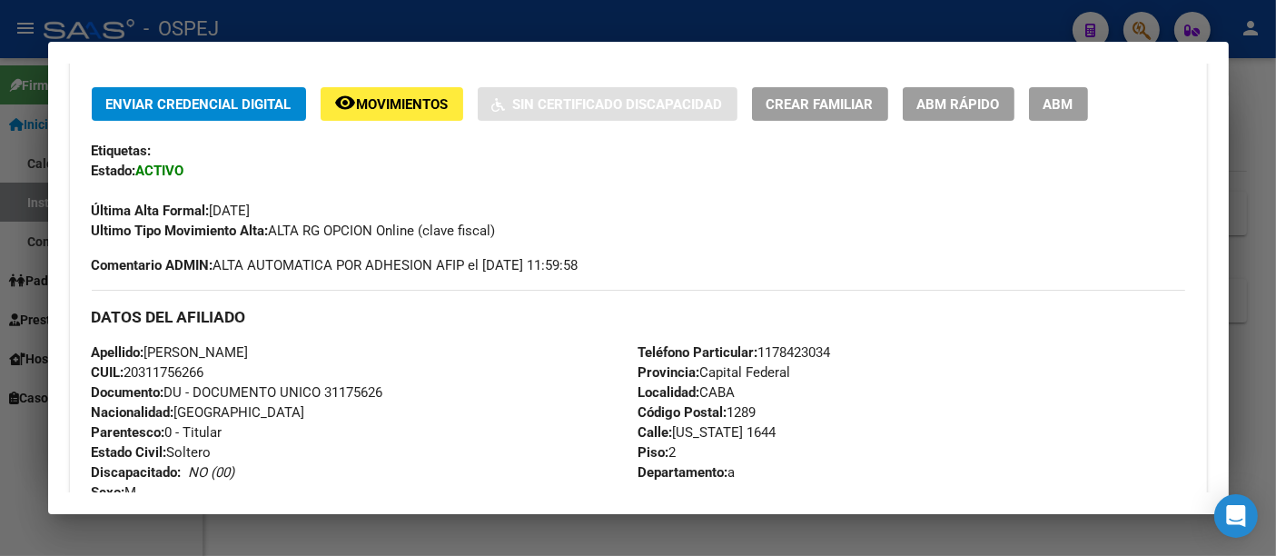
scroll to position [0, 0]
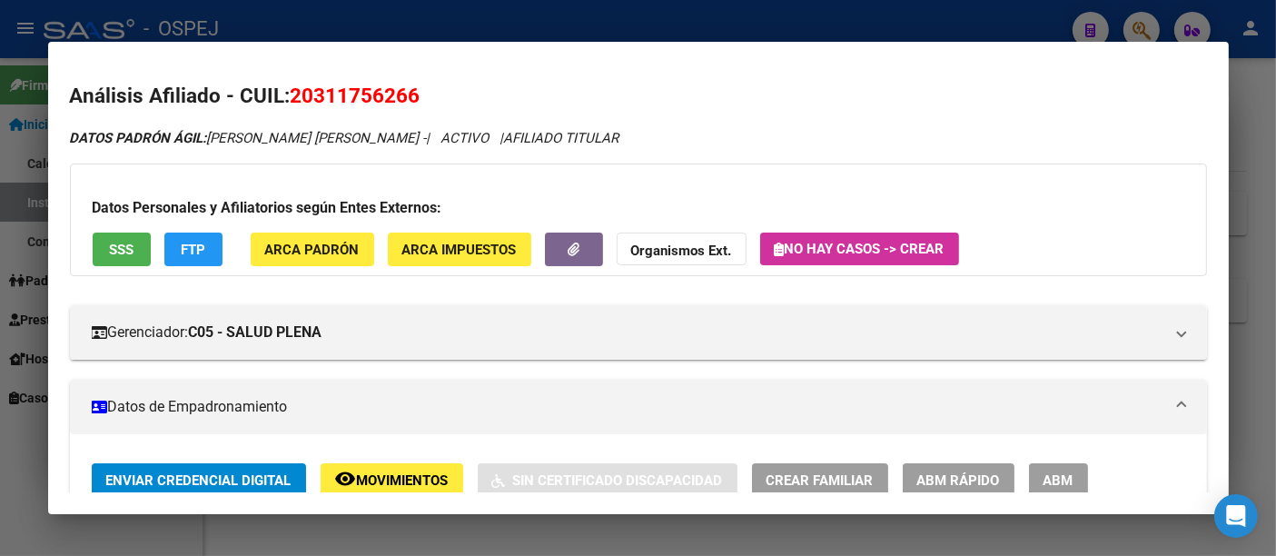
click at [687, 245] on strong "Organismos Ext." at bounding box center [681, 250] width 101 height 16
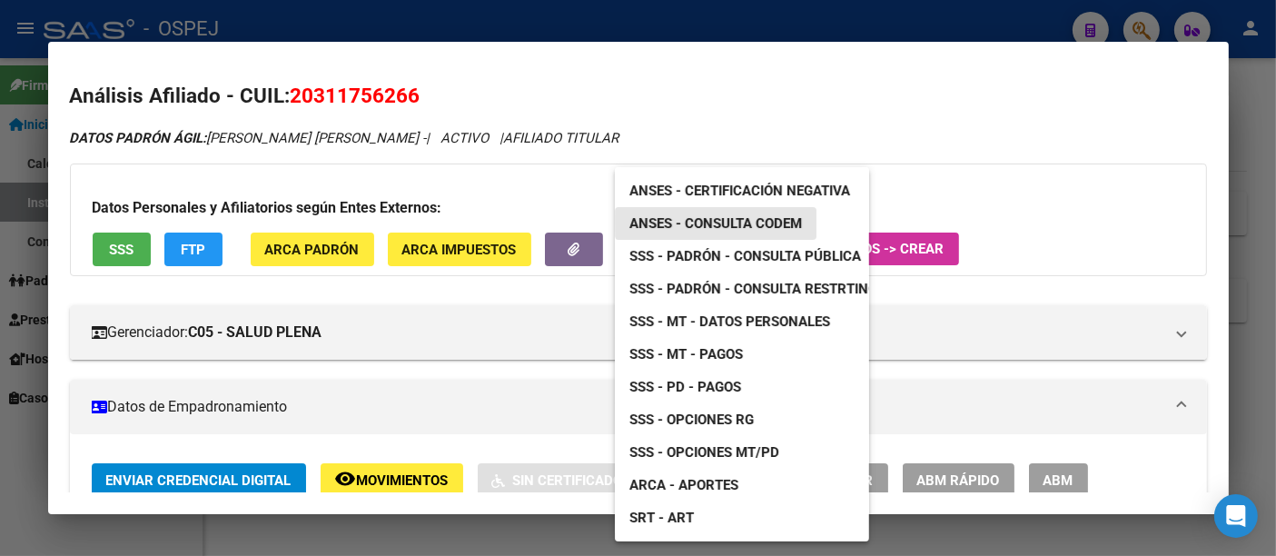
click at [770, 220] on span "ANSES - Consulta CODEM" at bounding box center [715, 223] width 173 height 16
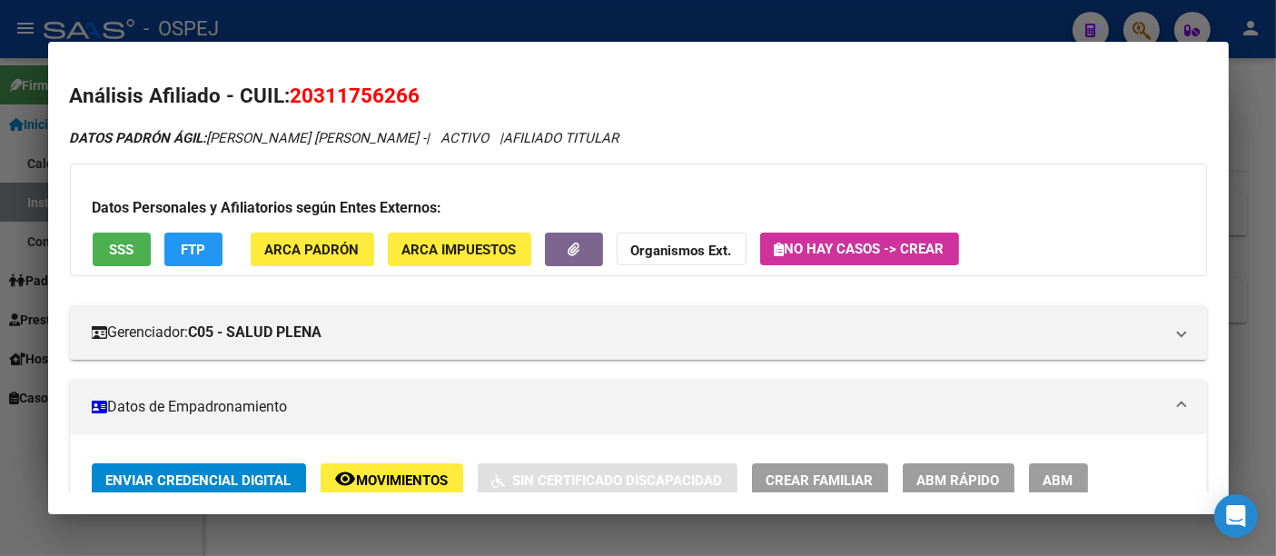
click at [374, 28] on div at bounding box center [638, 278] width 1276 height 556
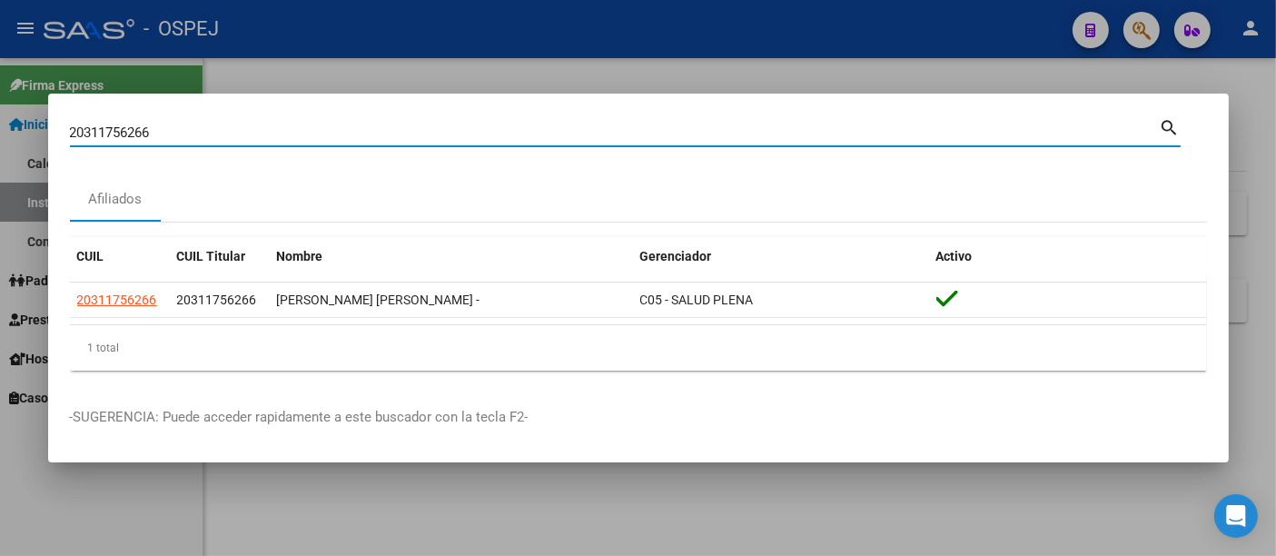
click at [281, 131] on input "20311756266" at bounding box center [615, 132] width 1090 height 16
type input "2"
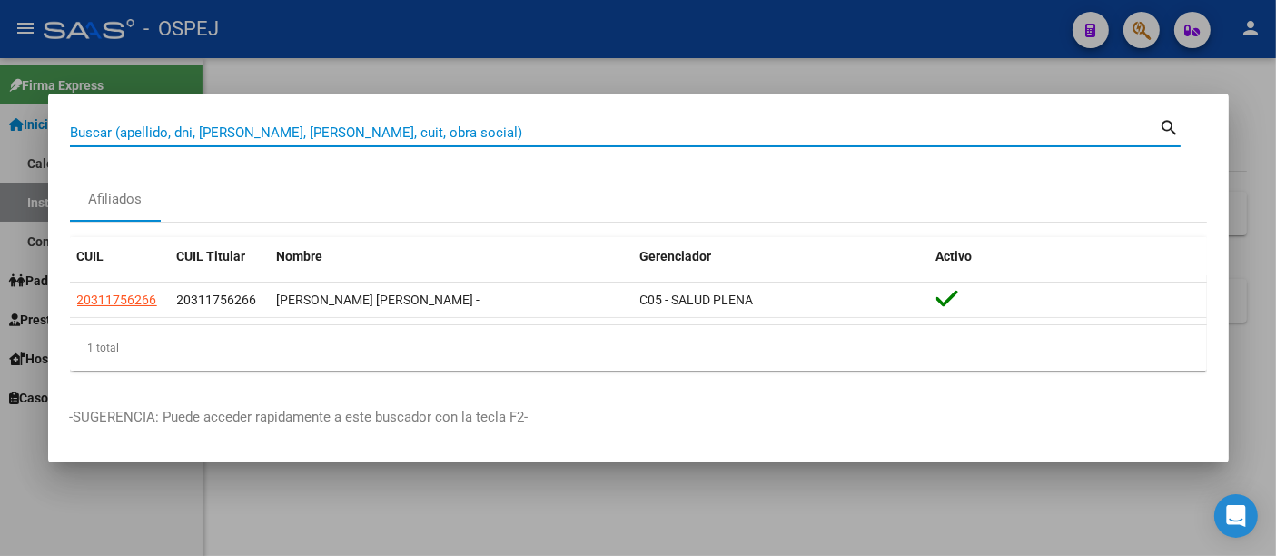
paste input "27700878"
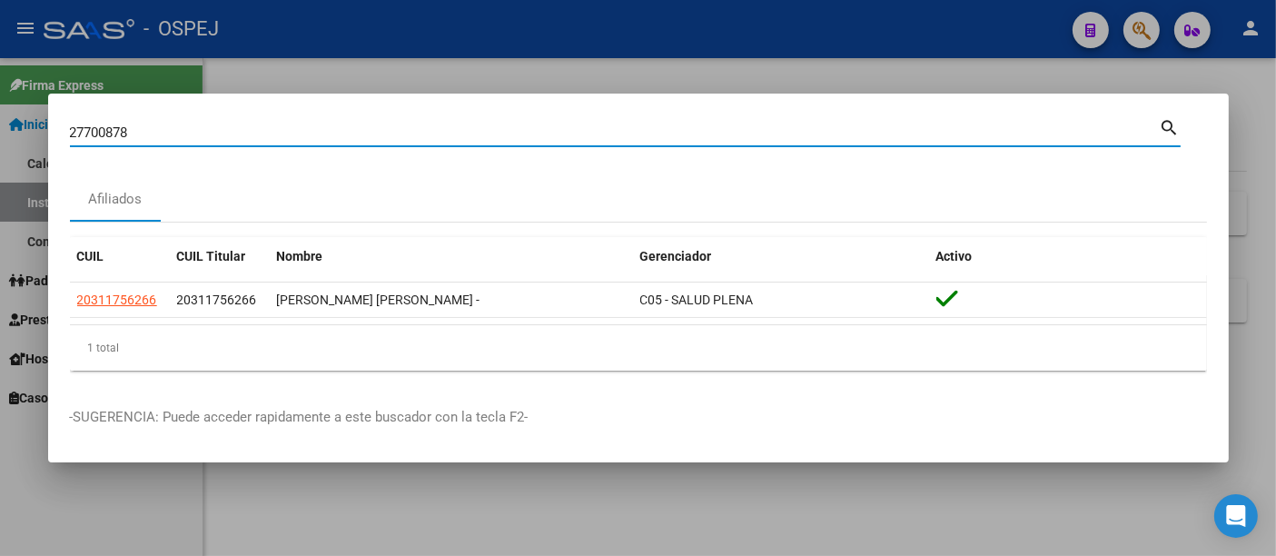
type input "27700878"
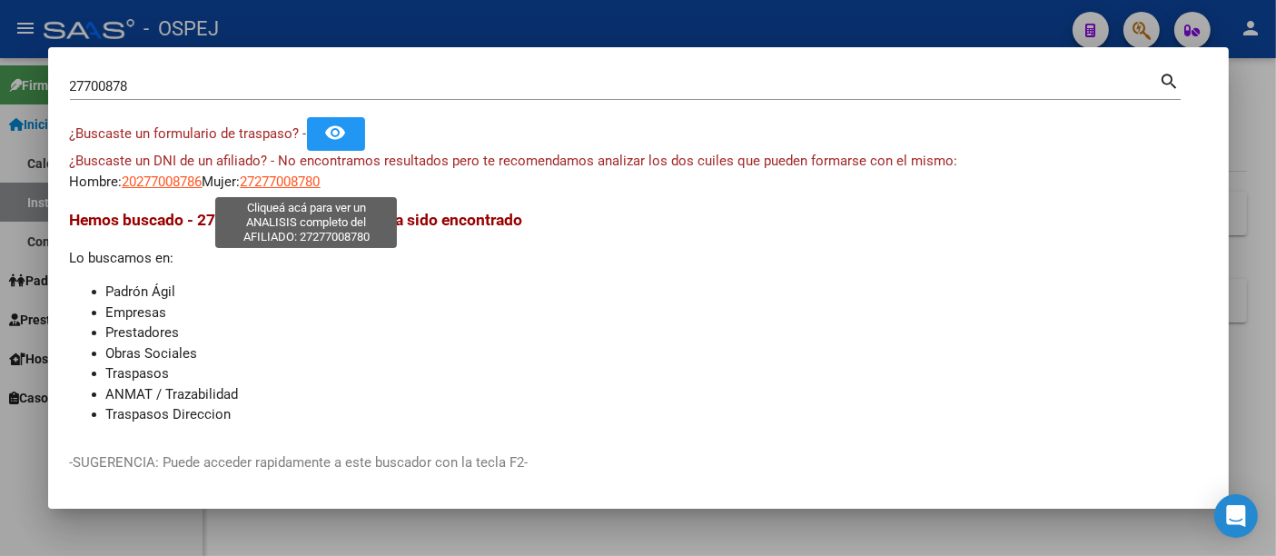
click at [317, 180] on span "27277008780" at bounding box center [281, 181] width 80 height 16
type textarea "27277008780"
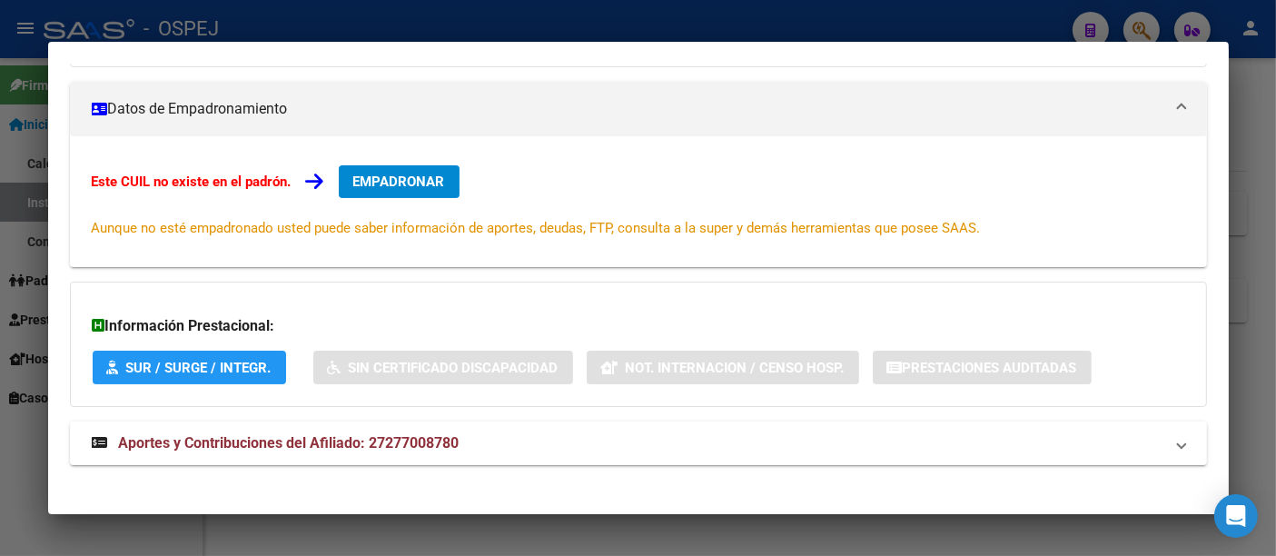
scroll to position [244, 0]
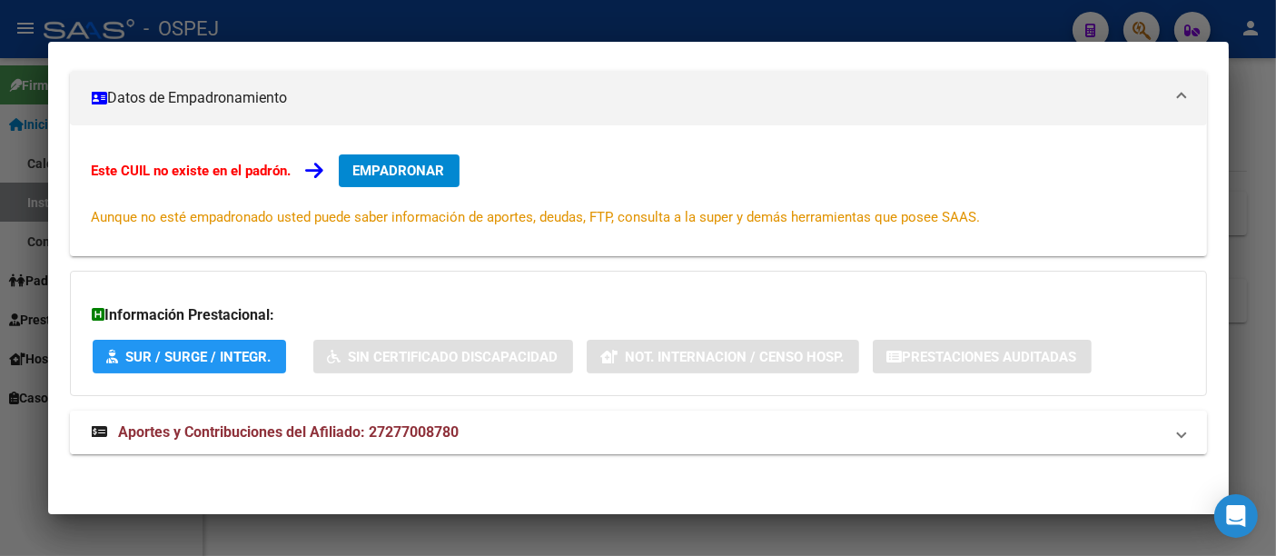
click at [433, 429] on span "Aportes y Contribuciones del Afiliado: 27277008780" at bounding box center [289, 431] width 340 height 17
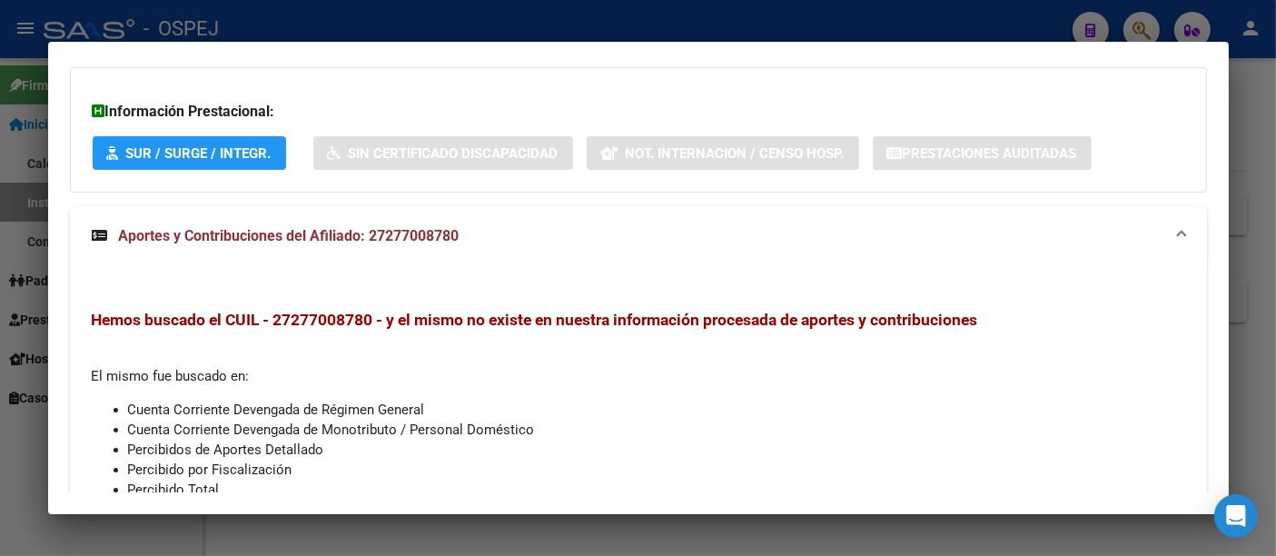
scroll to position [617, 0]
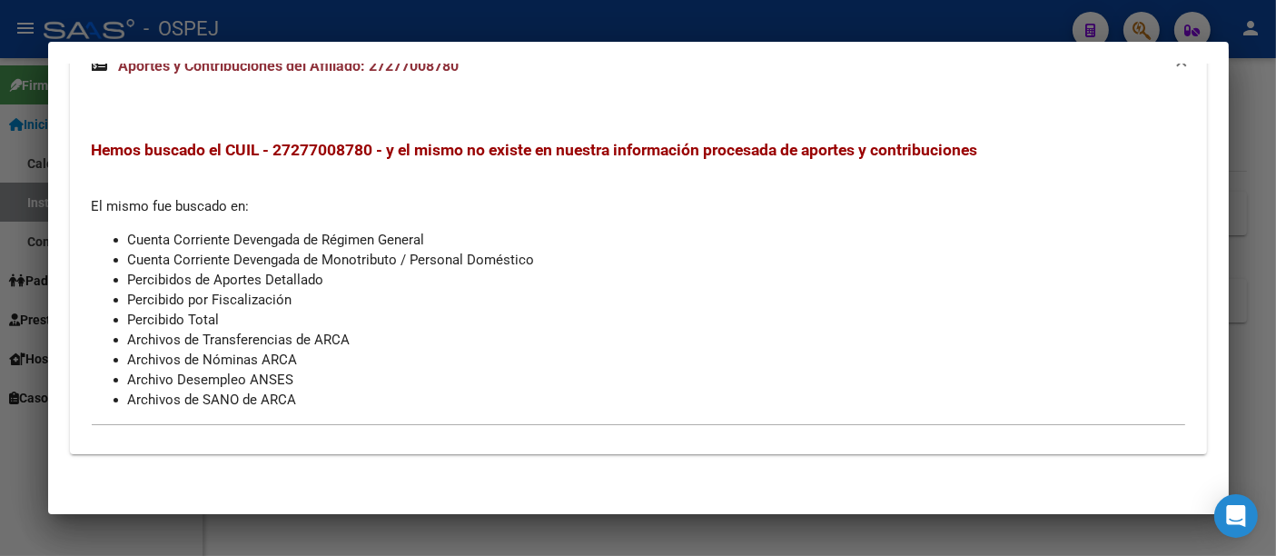
click at [468, 26] on div at bounding box center [638, 278] width 1276 height 556
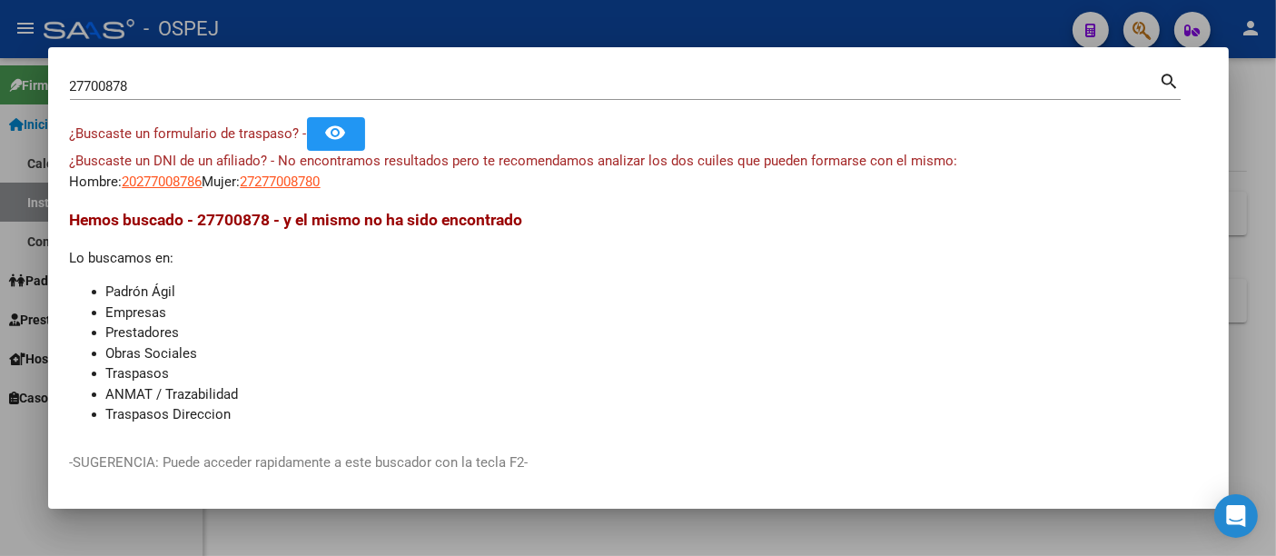
click at [195, 92] on input "27700878" at bounding box center [615, 86] width 1090 height 16
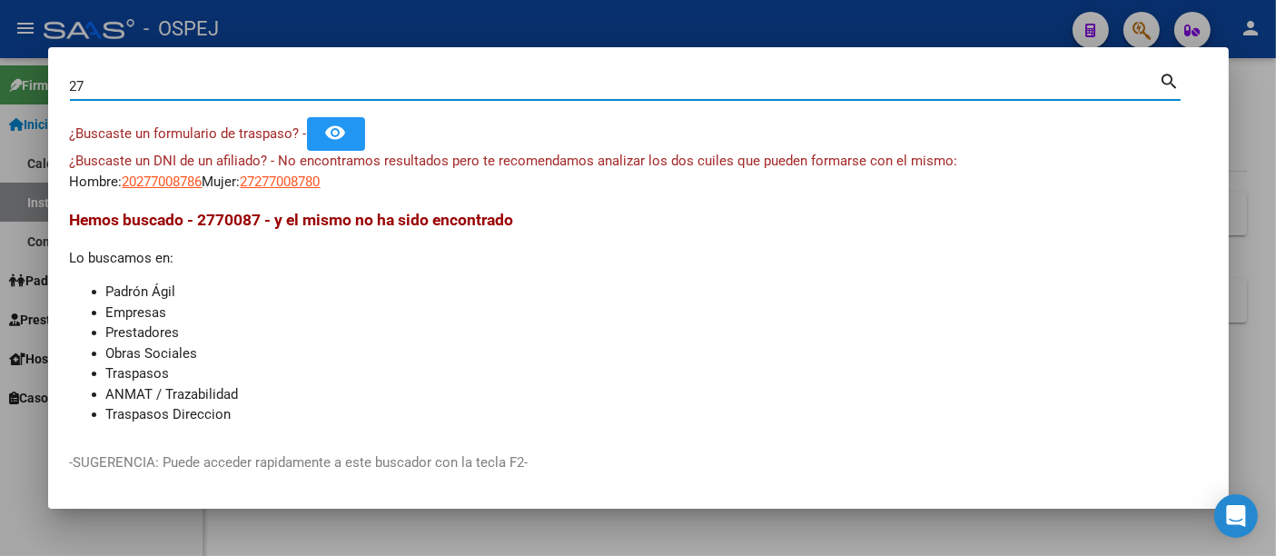
type input "2"
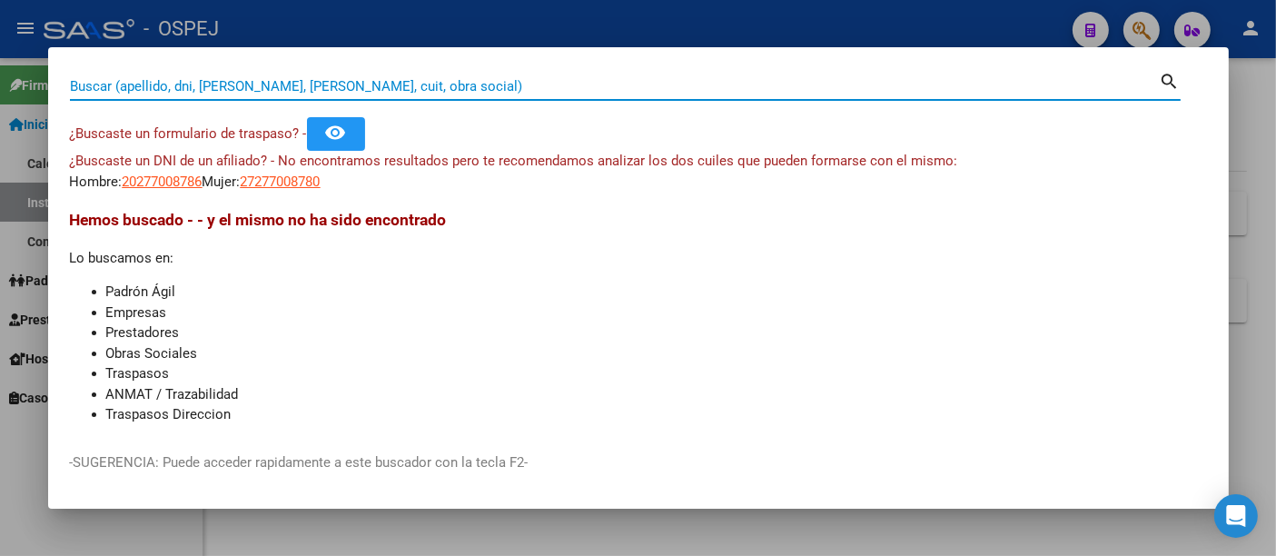
paste input "20538155153"
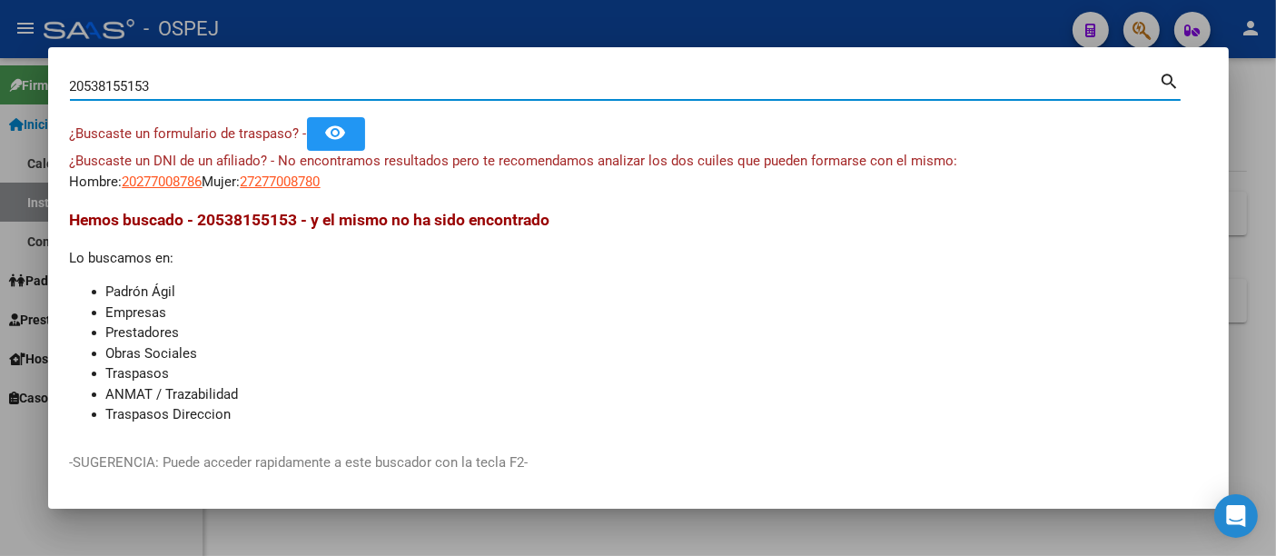
type input "20538155153"
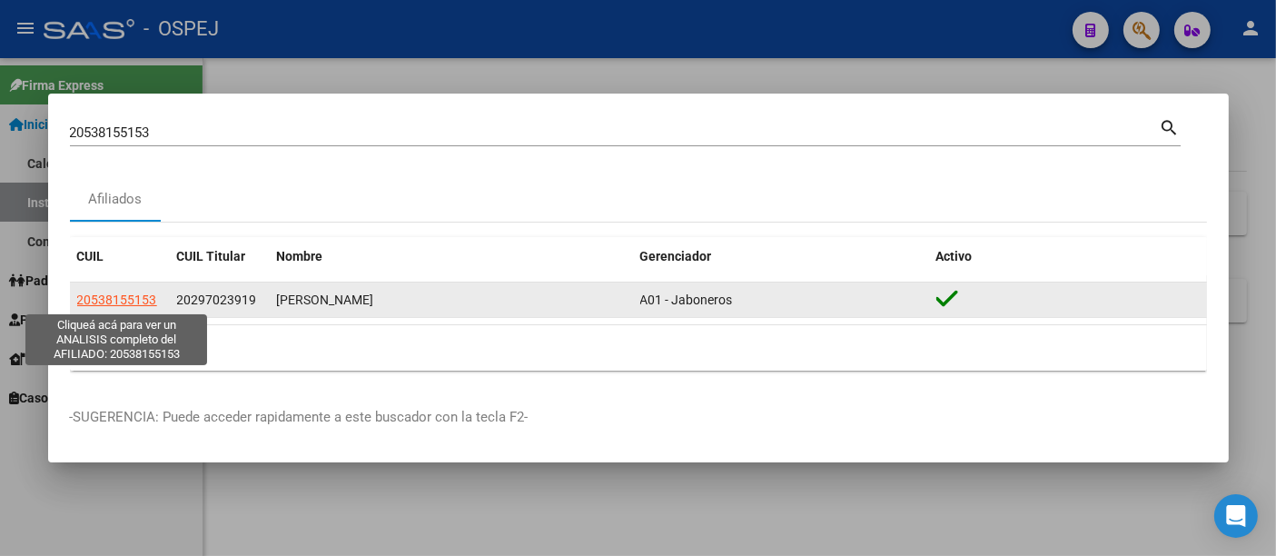
click at [116, 299] on span "20538155153" at bounding box center [117, 299] width 80 height 15
type textarea "20538155153"
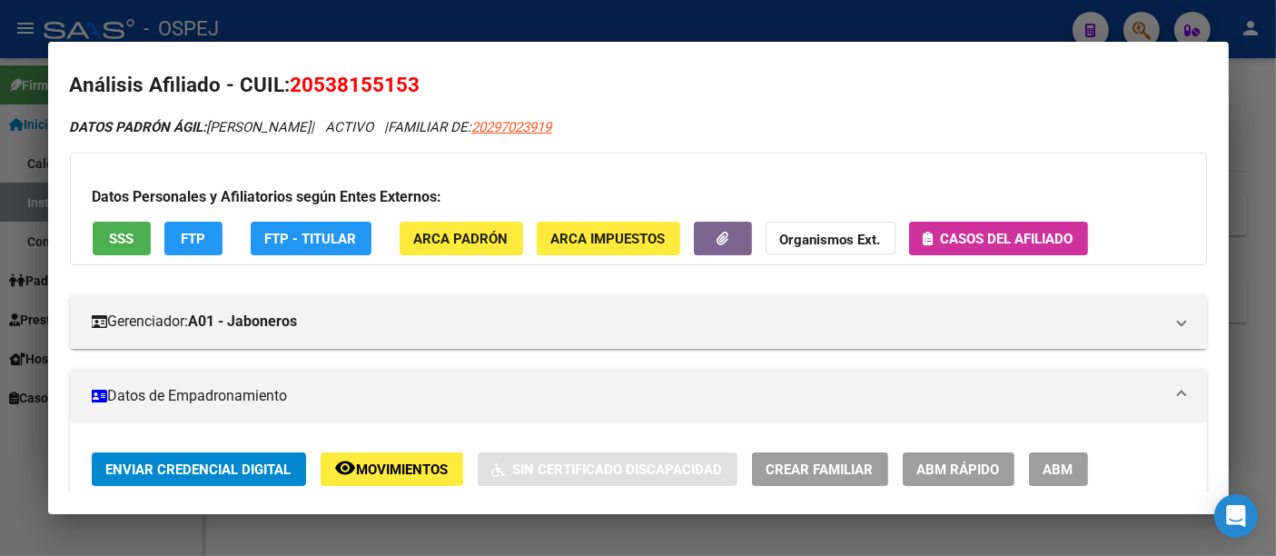
scroll to position [0, 0]
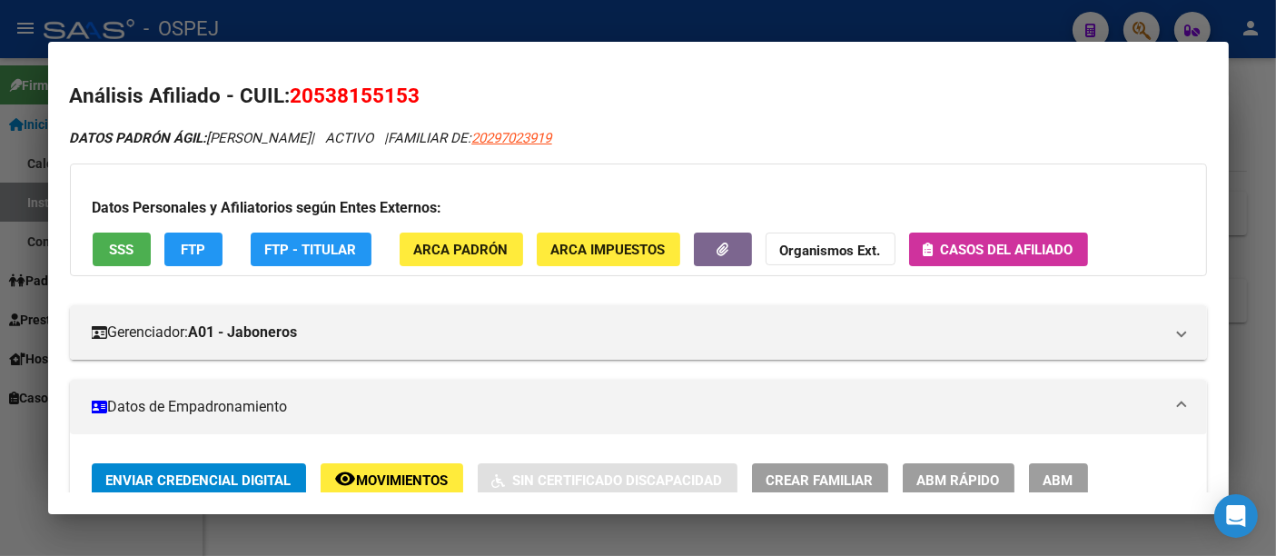
click at [597, 25] on div at bounding box center [638, 278] width 1276 height 556
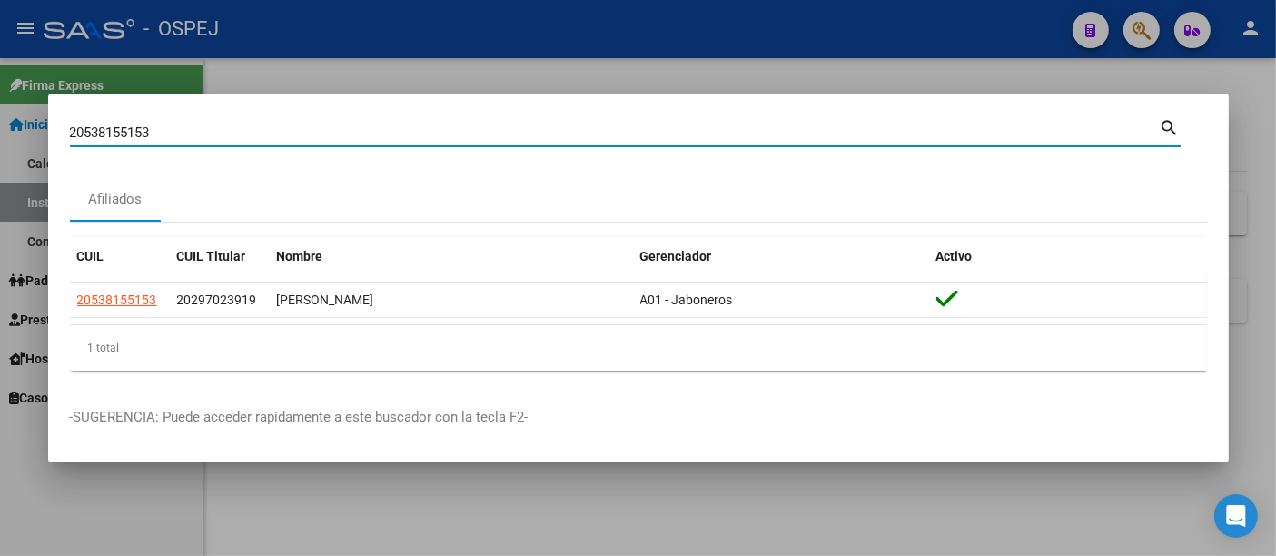
click at [319, 138] on input "20538155153" at bounding box center [615, 132] width 1090 height 16
type input "2"
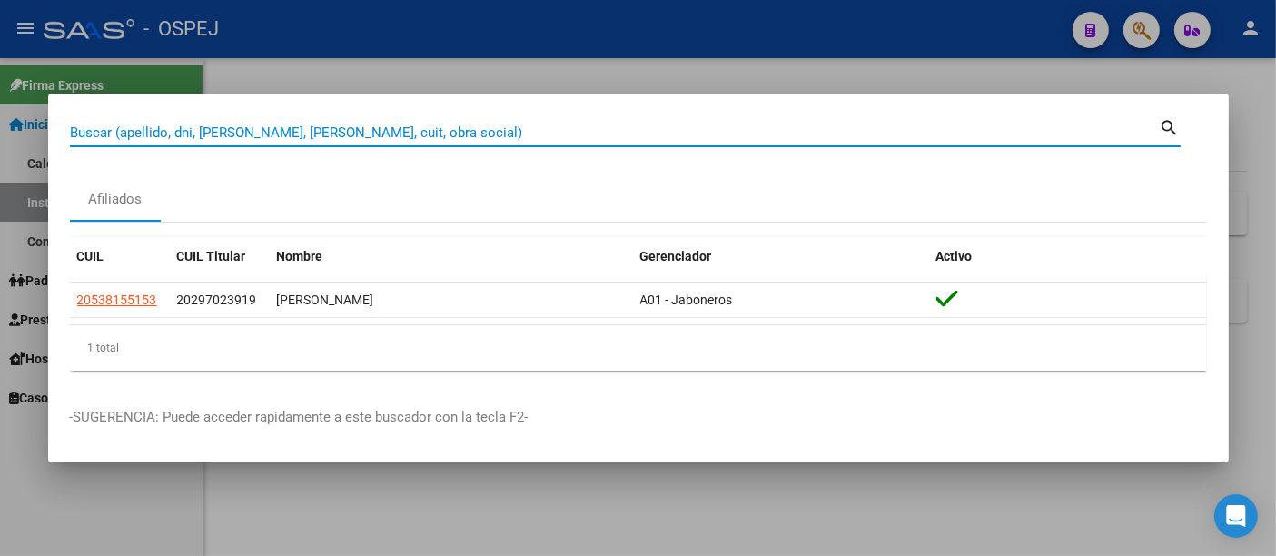
paste input "27349054588"
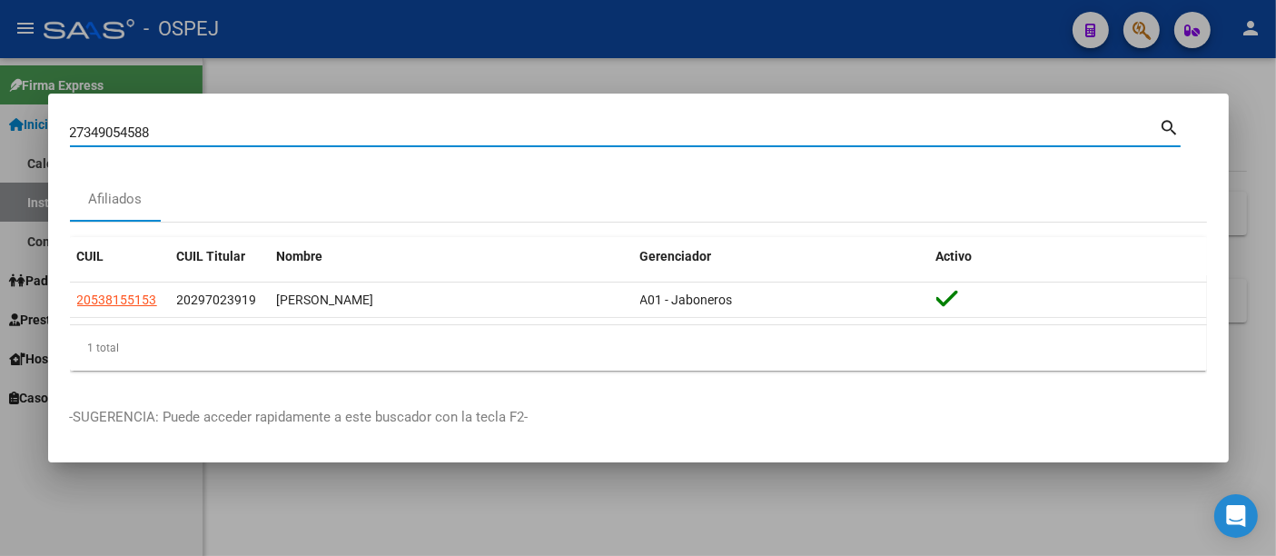
type input "27349054588"
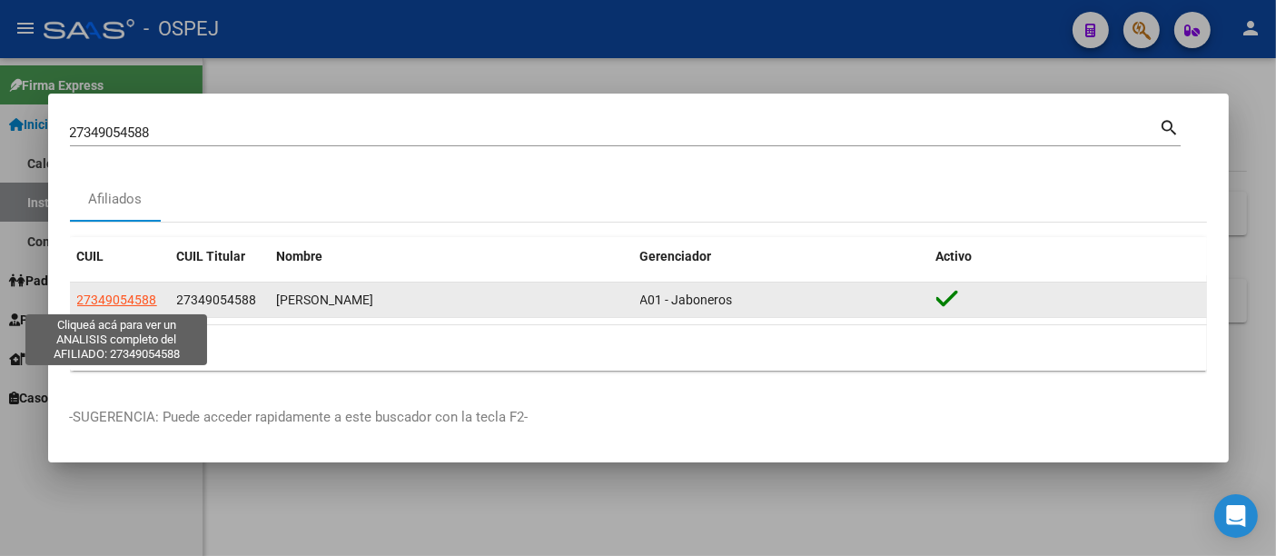
click at [118, 298] on span "27349054588" at bounding box center [117, 299] width 80 height 15
type textarea "27349054588"
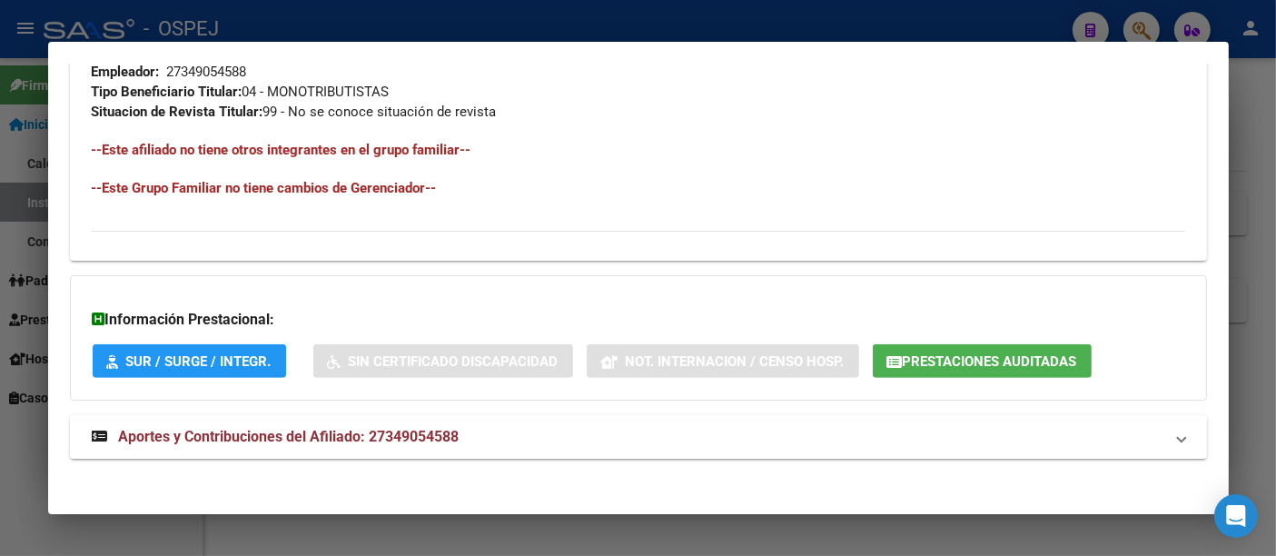
scroll to position [928, 0]
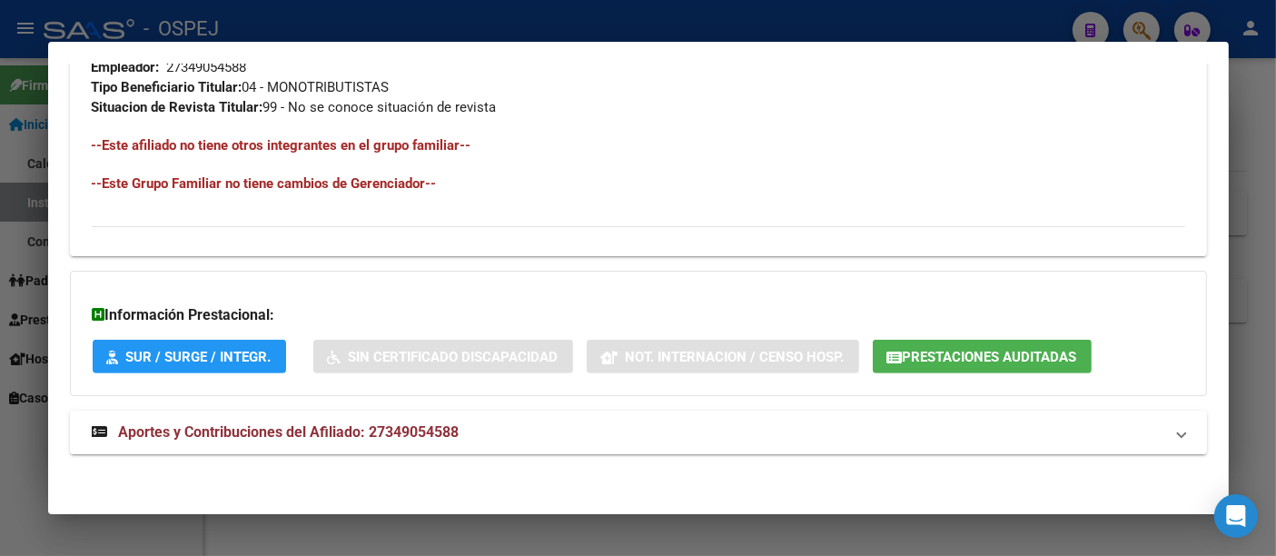
click at [420, 425] on span "Aportes y Contribuciones del Afiliado: 27349054588" at bounding box center [289, 431] width 340 height 17
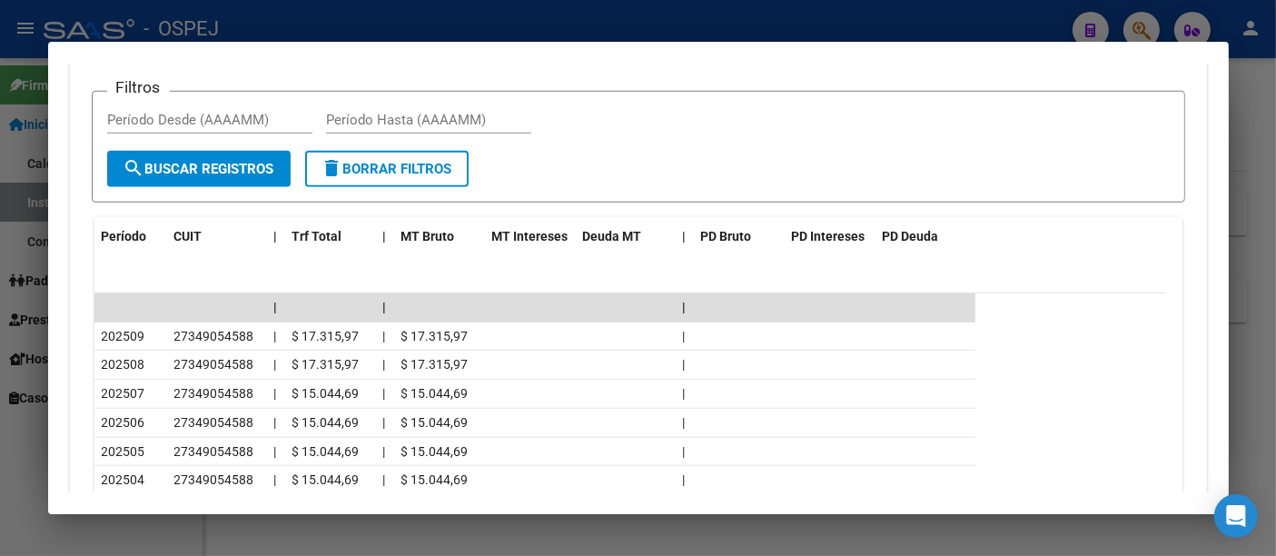
scroll to position [1523, 0]
